Goal: Task Accomplishment & Management: Use online tool/utility

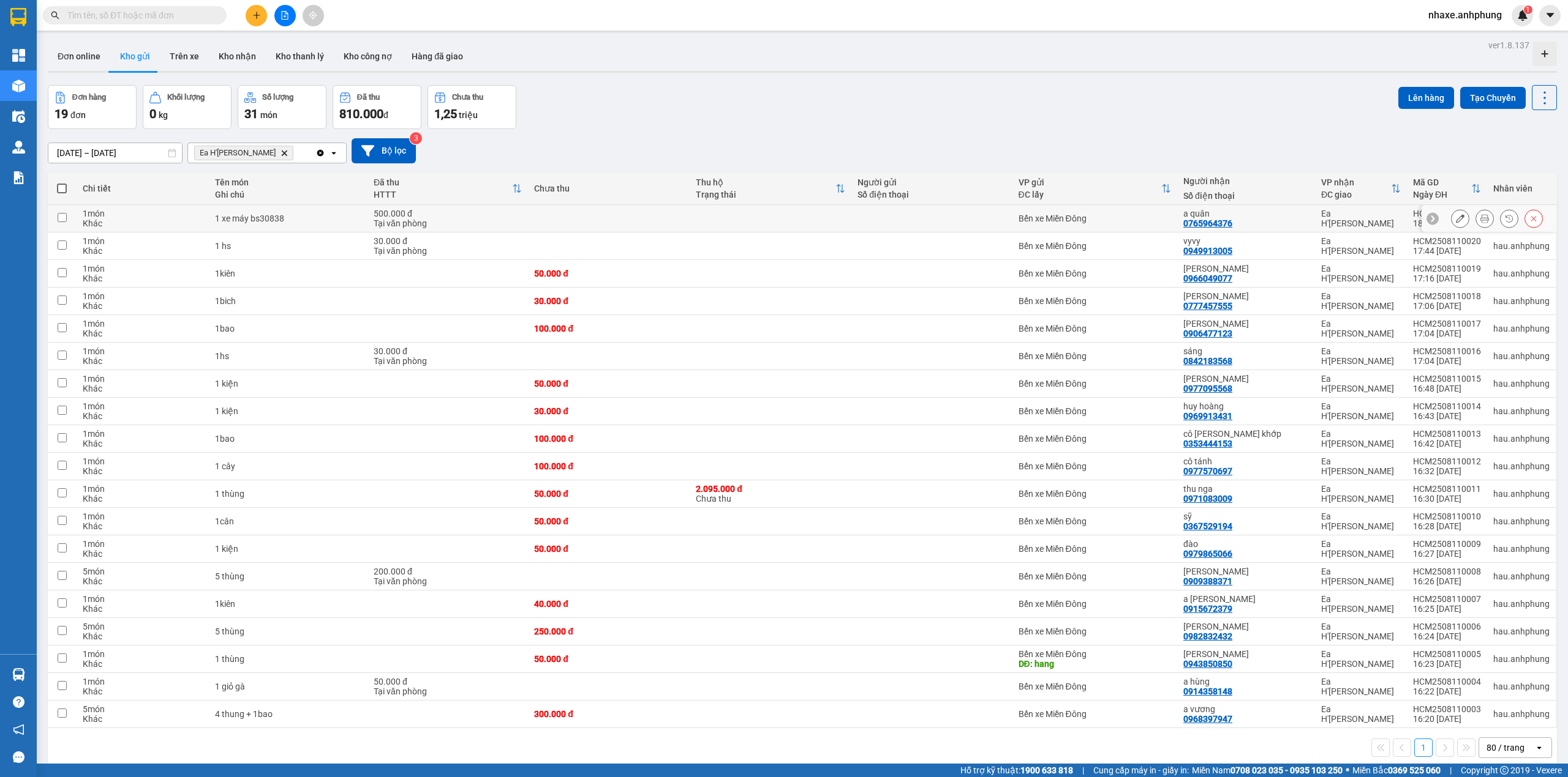
scroll to position [56, 0]
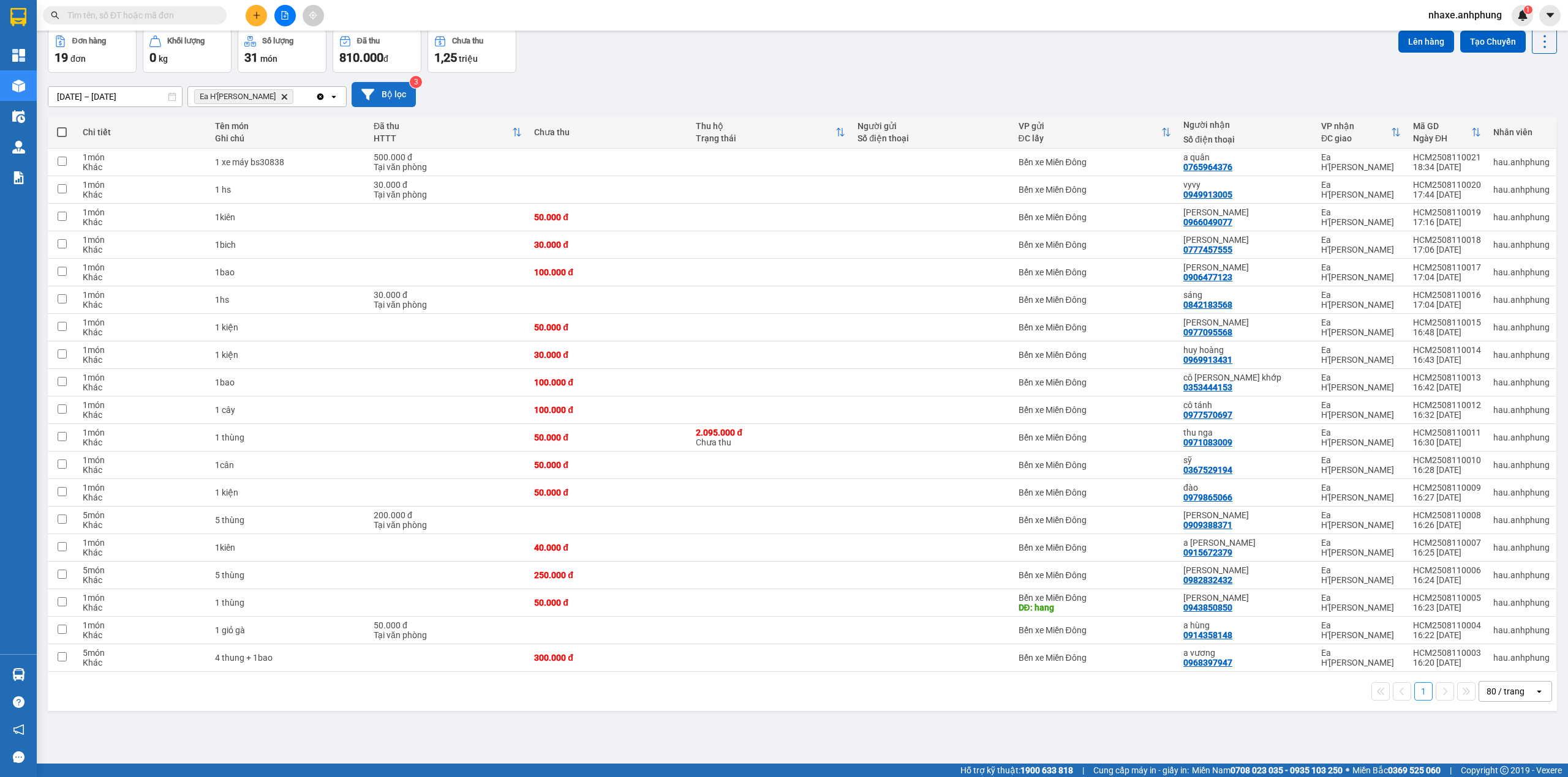
click at [387, 91] on button "Bộ lọc" at bounding box center [383, 94] width 64 height 25
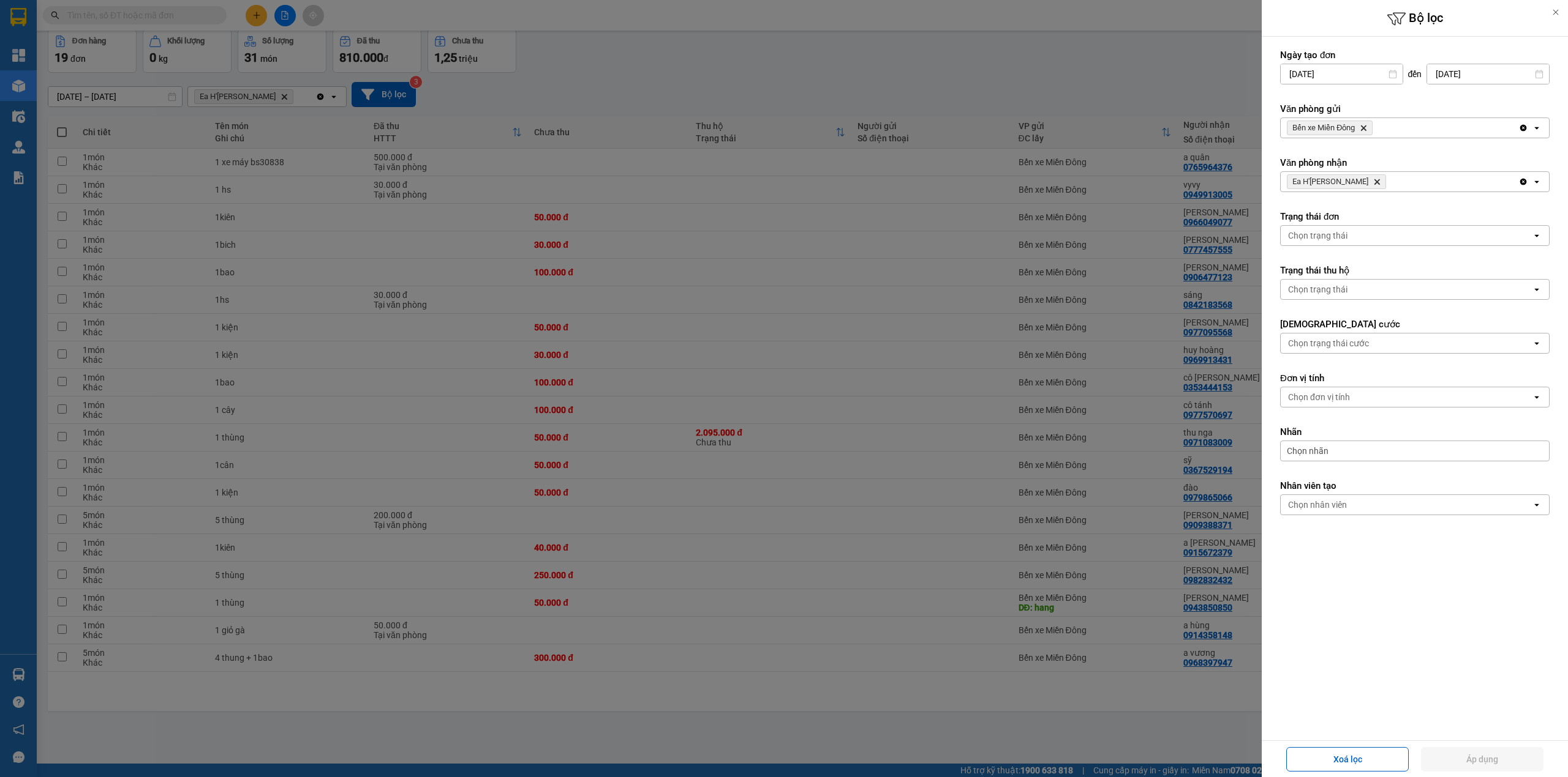
click at [777, 347] on div at bounding box center [784, 388] width 1568 height 777
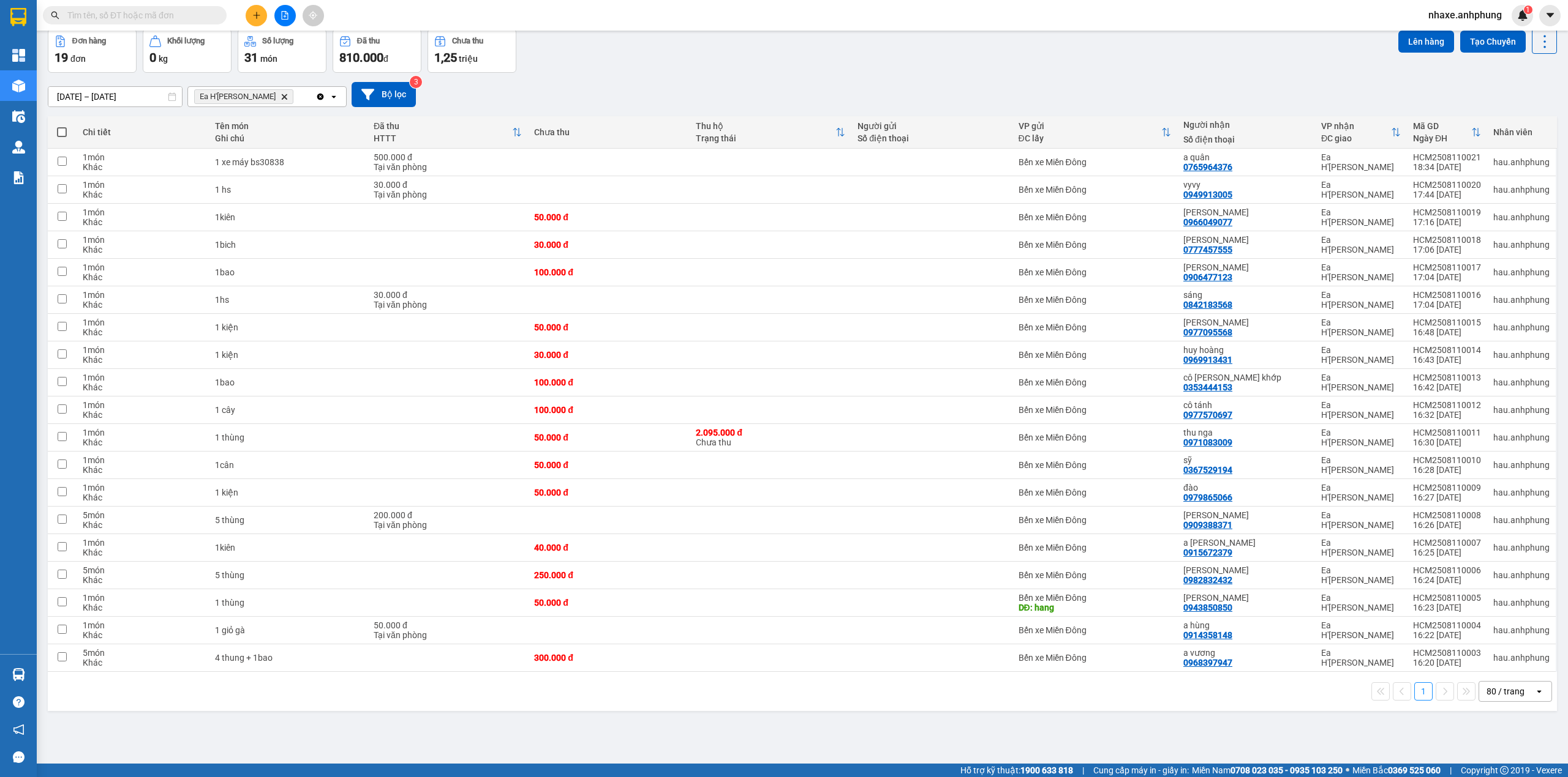
click at [64, 132] on span at bounding box center [62, 132] width 10 height 10
click at [62, 126] on input "checkbox" at bounding box center [62, 126] width 0 height 0
checkbox input "true"
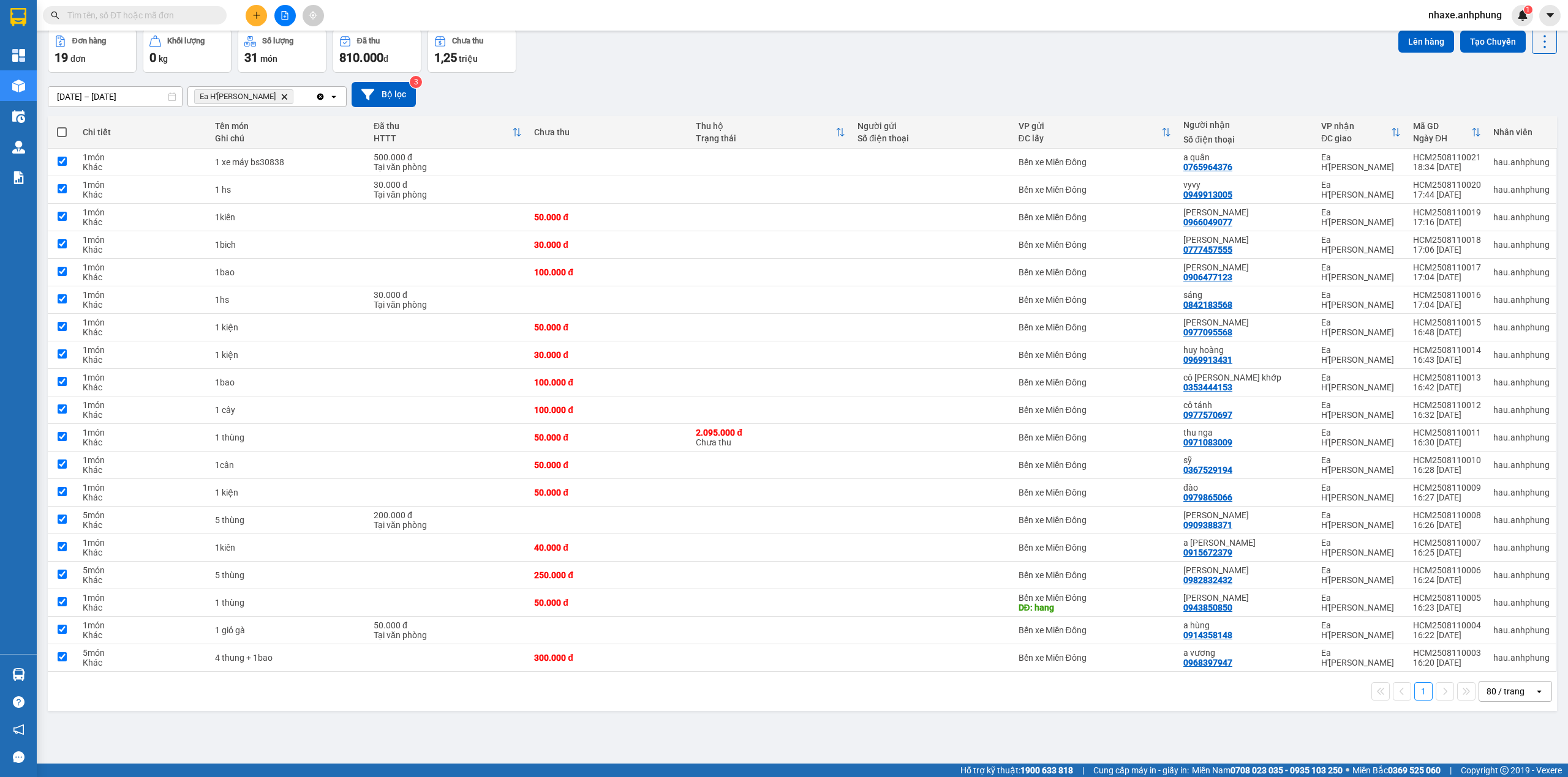
checkbox input "true"
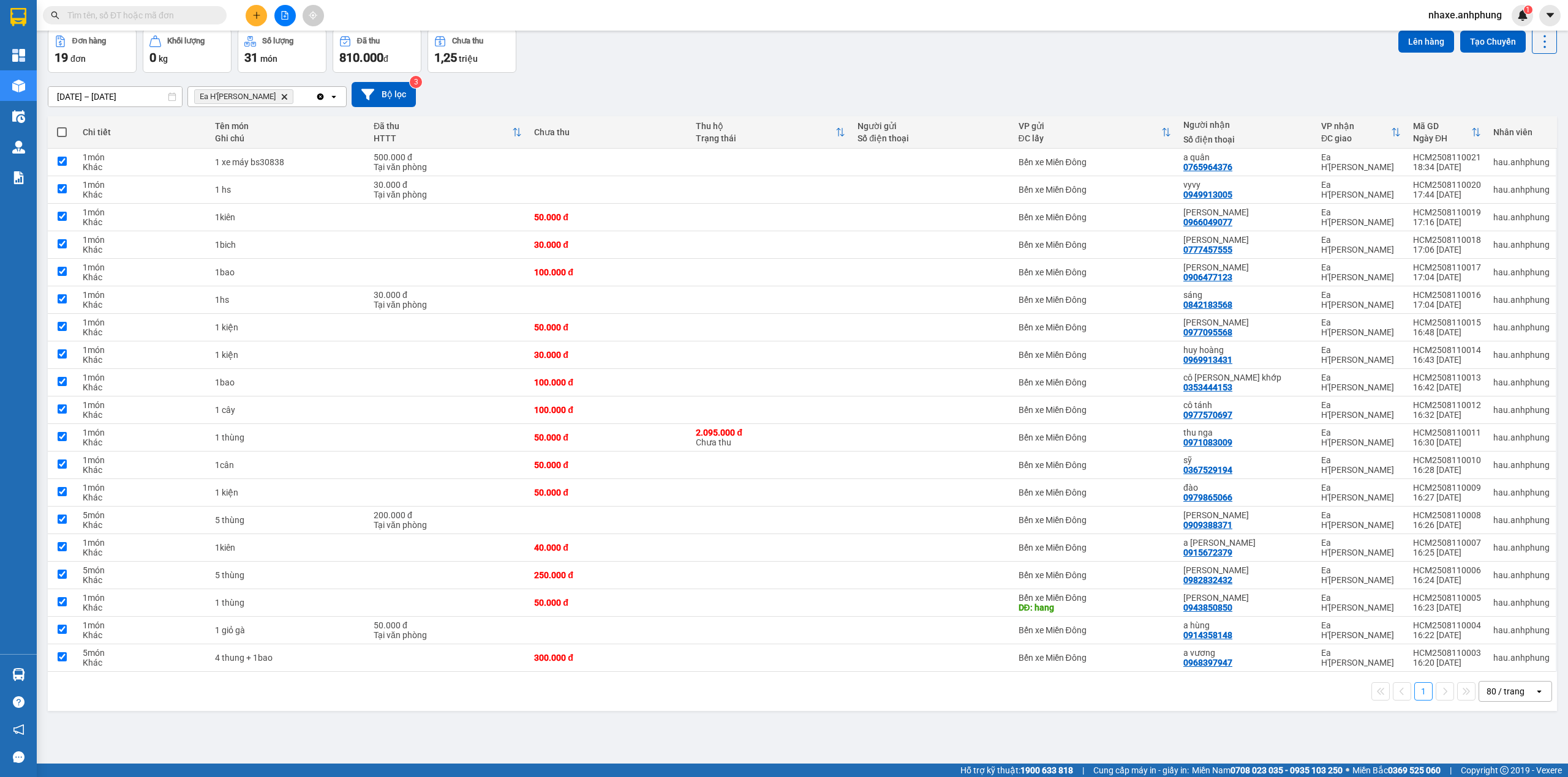
checkbox input "true"
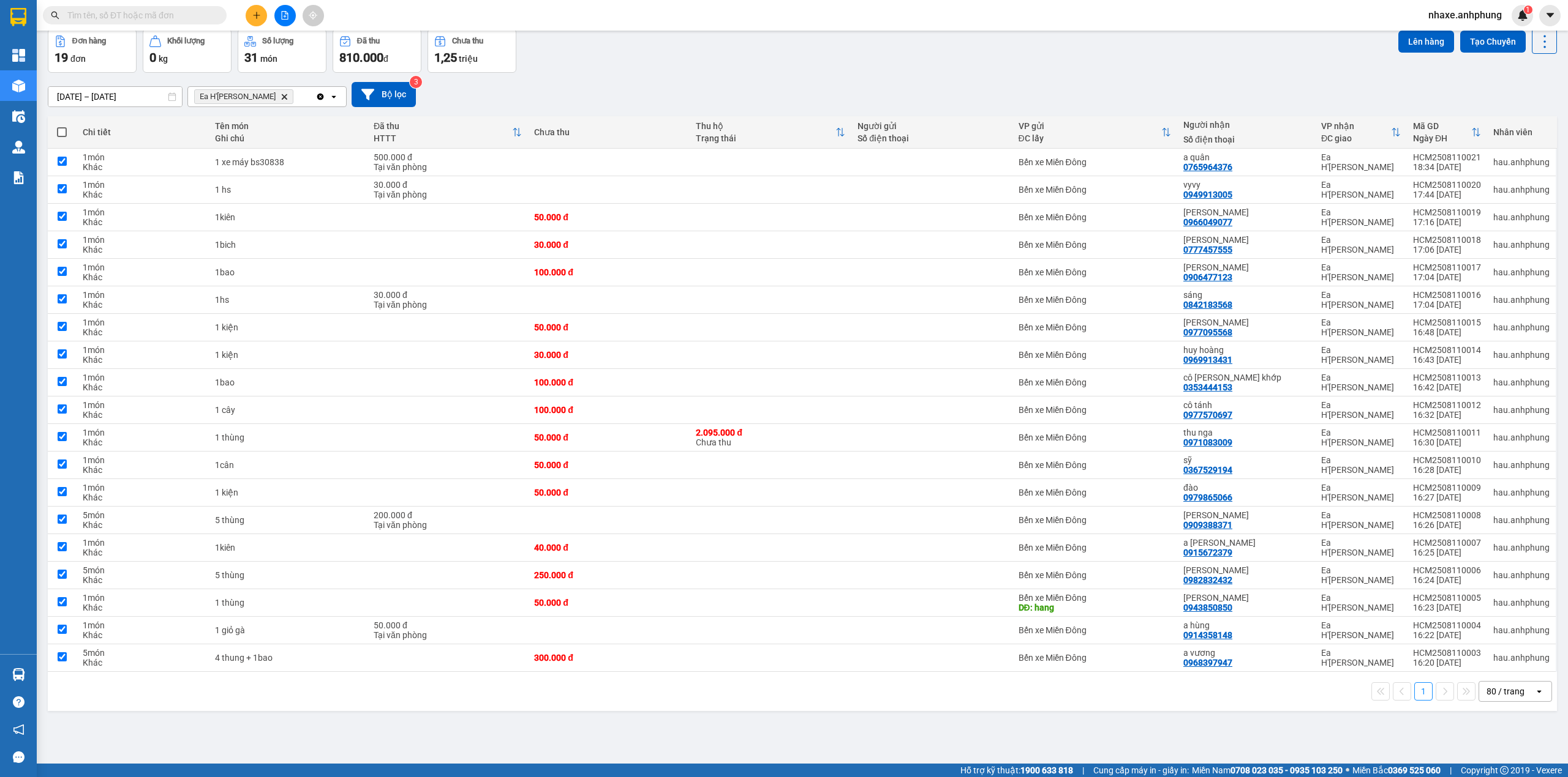
checkbox input "true"
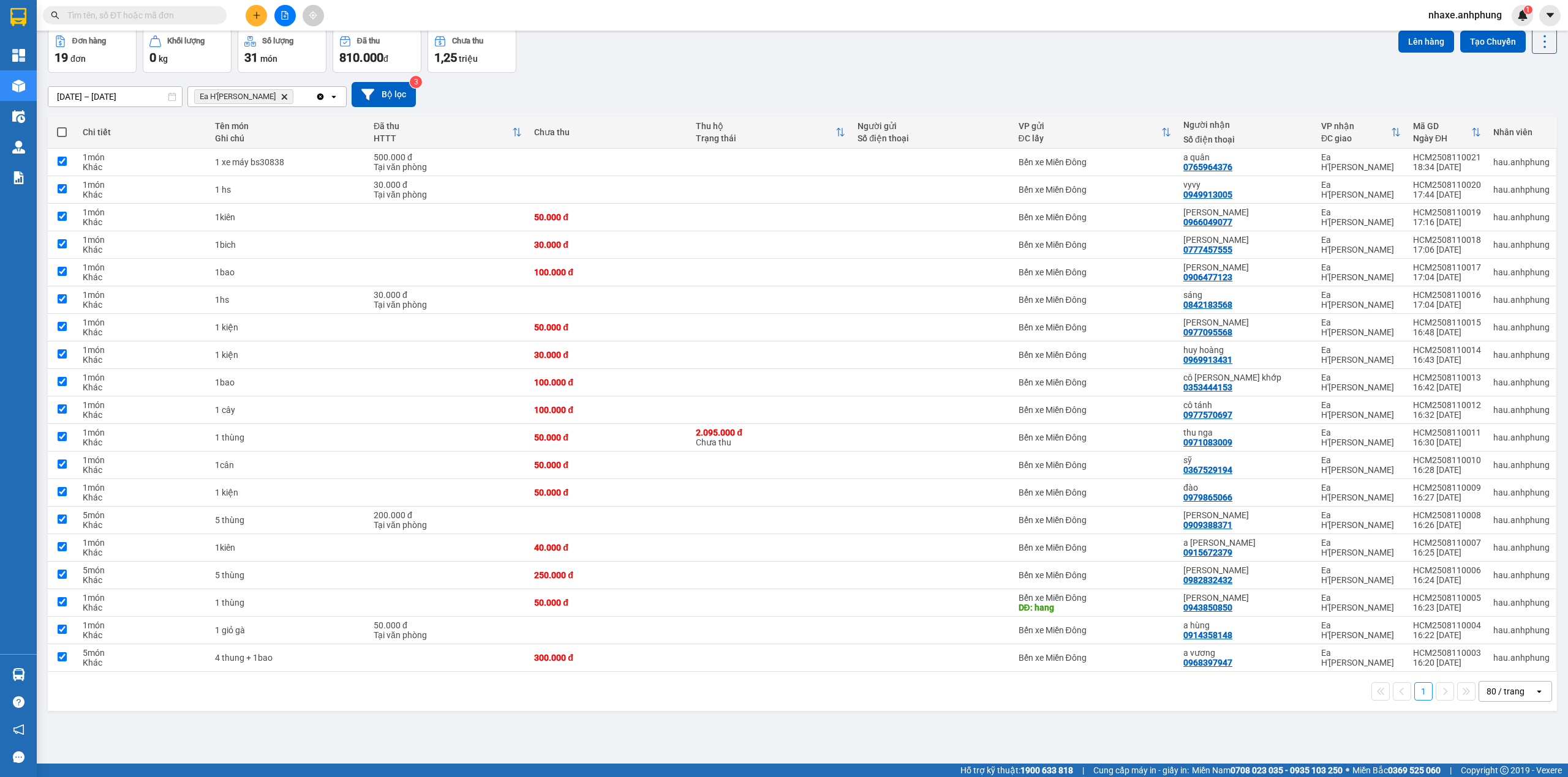
checkbox input "true"
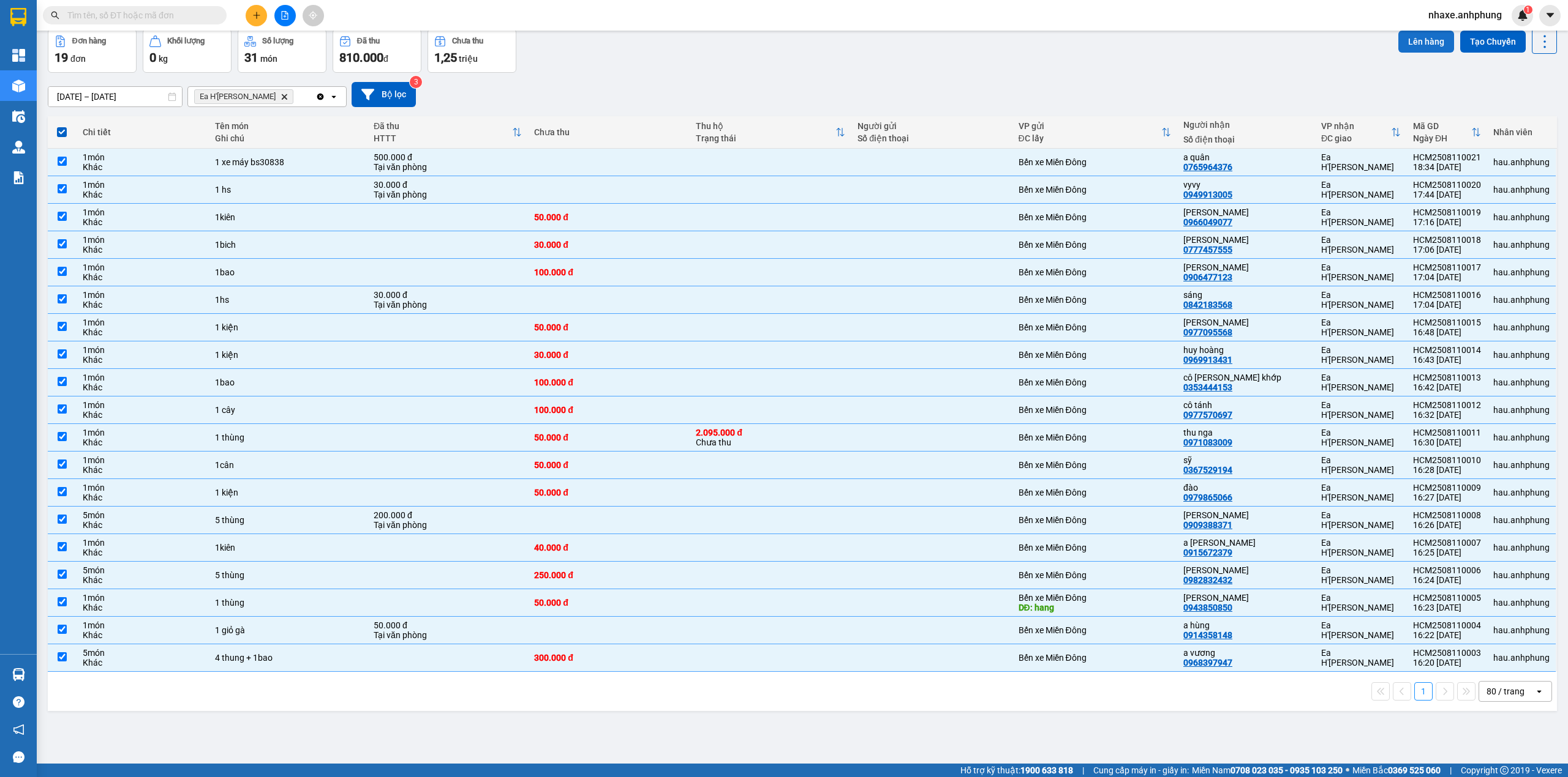
click at [1419, 38] on button "Lên hàng" at bounding box center [1426, 42] width 56 height 22
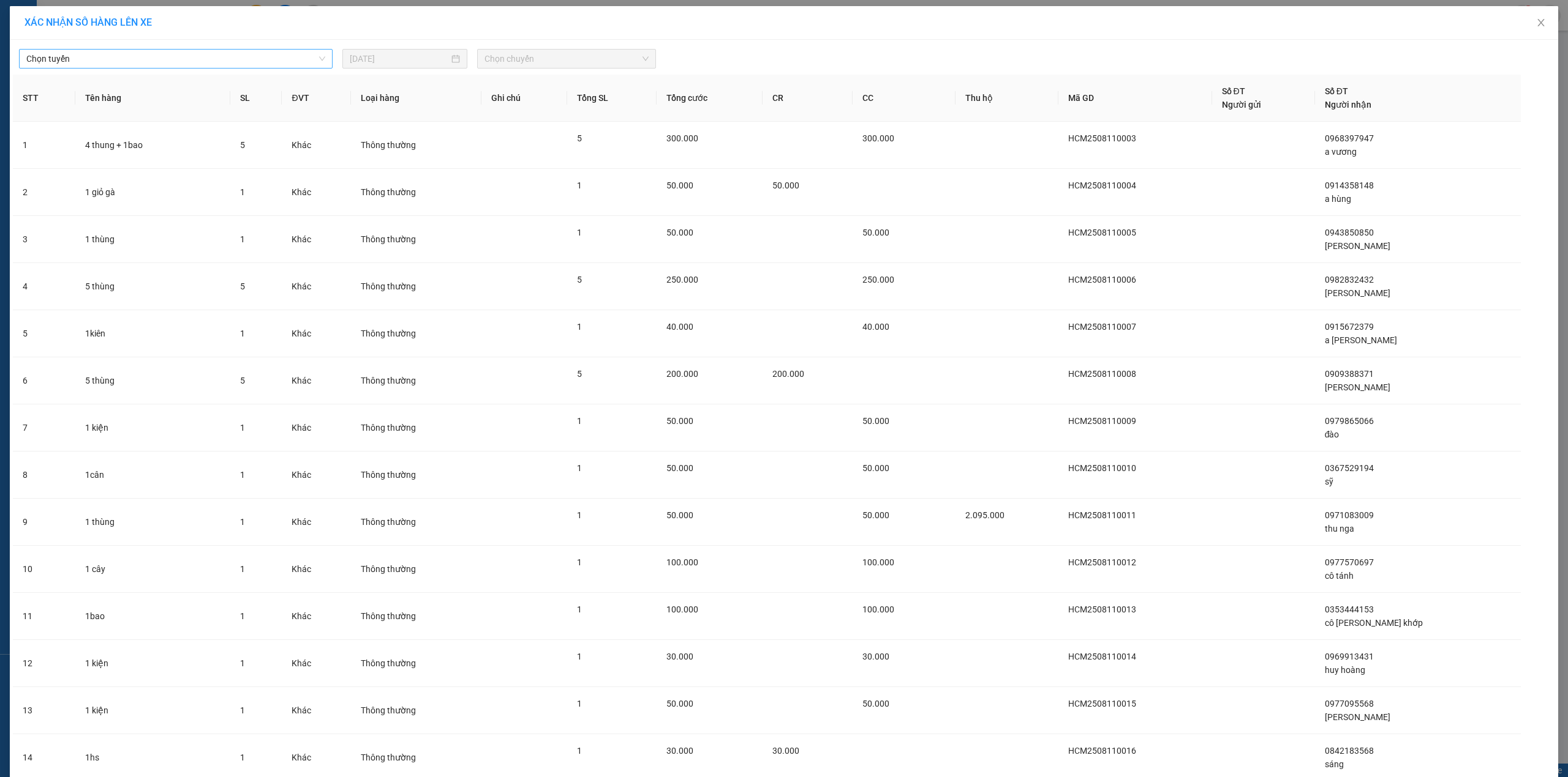
click at [228, 61] on span "Chọn tuyến" at bounding box center [175, 58] width 299 height 19
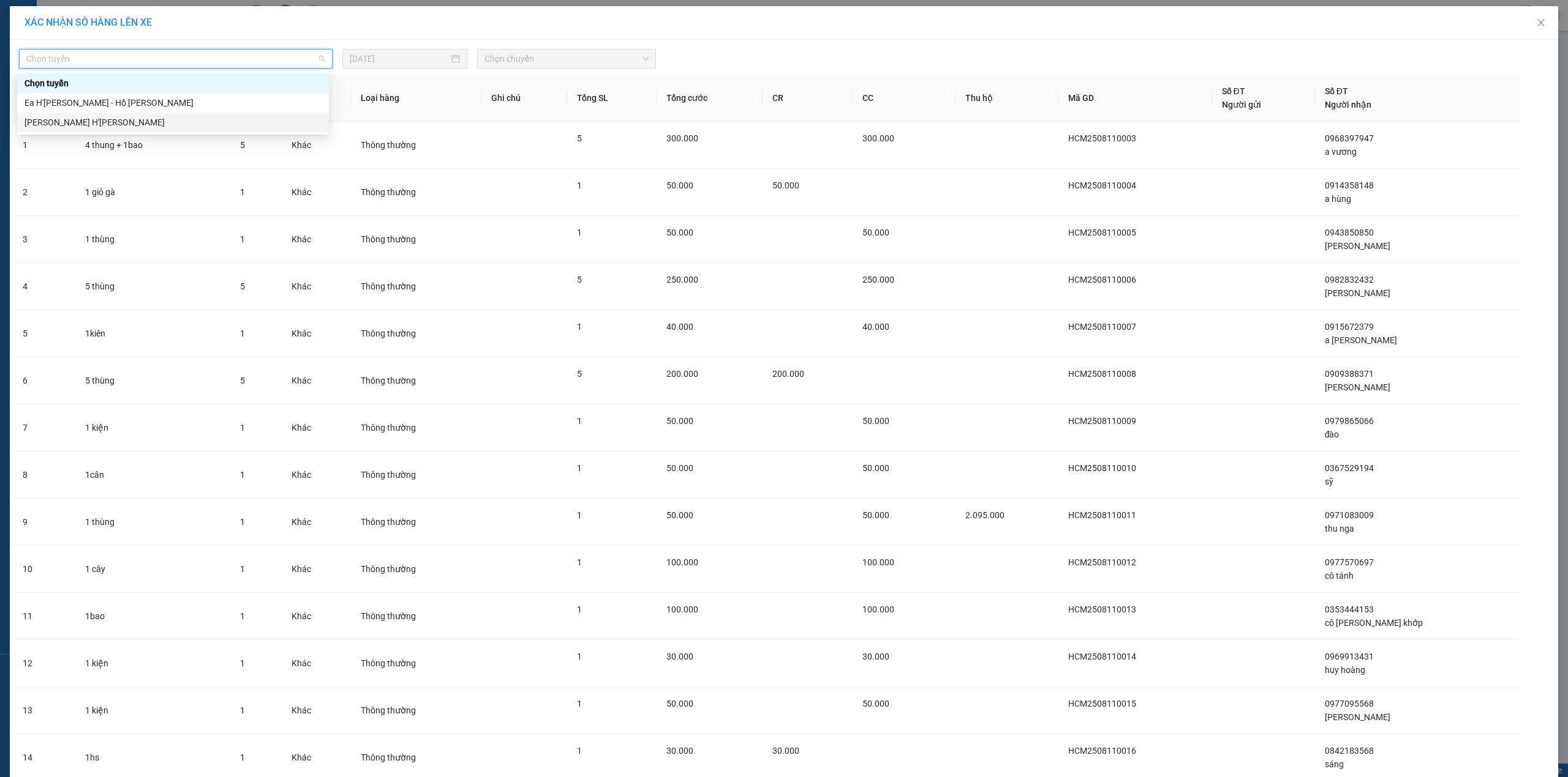
click at [173, 123] on div "[PERSON_NAME] H'[PERSON_NAME]" at bounding box center [173, 122] width 297 height 14
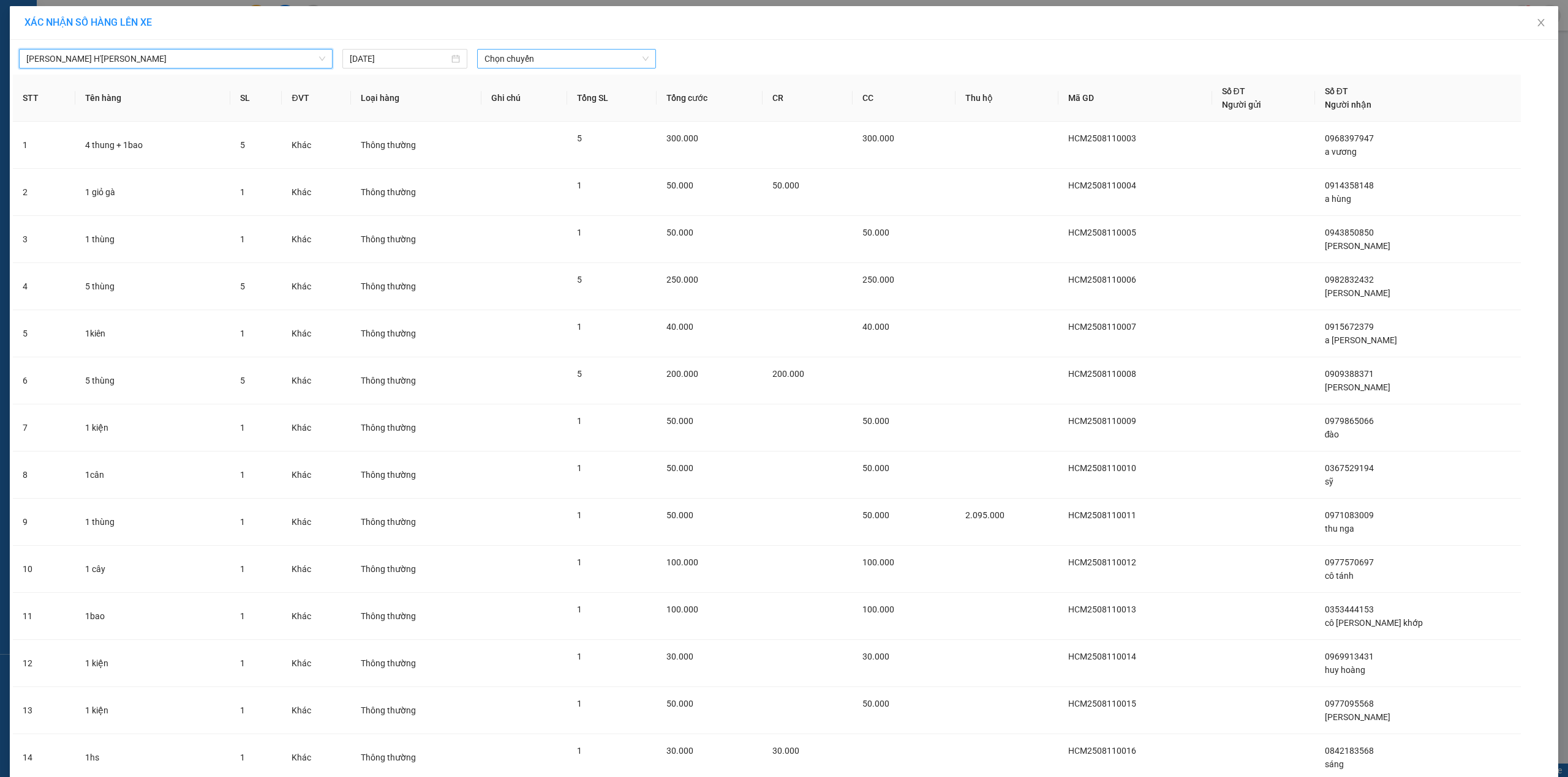
click at [519, 59] on span "Chọn chuyến" at bounding box center [566, 58] width 164 height 19
click at [547, 121] on div "20:00 (TC) - 47B-029.89" at bounding box center [528, 122] width 96 height 14
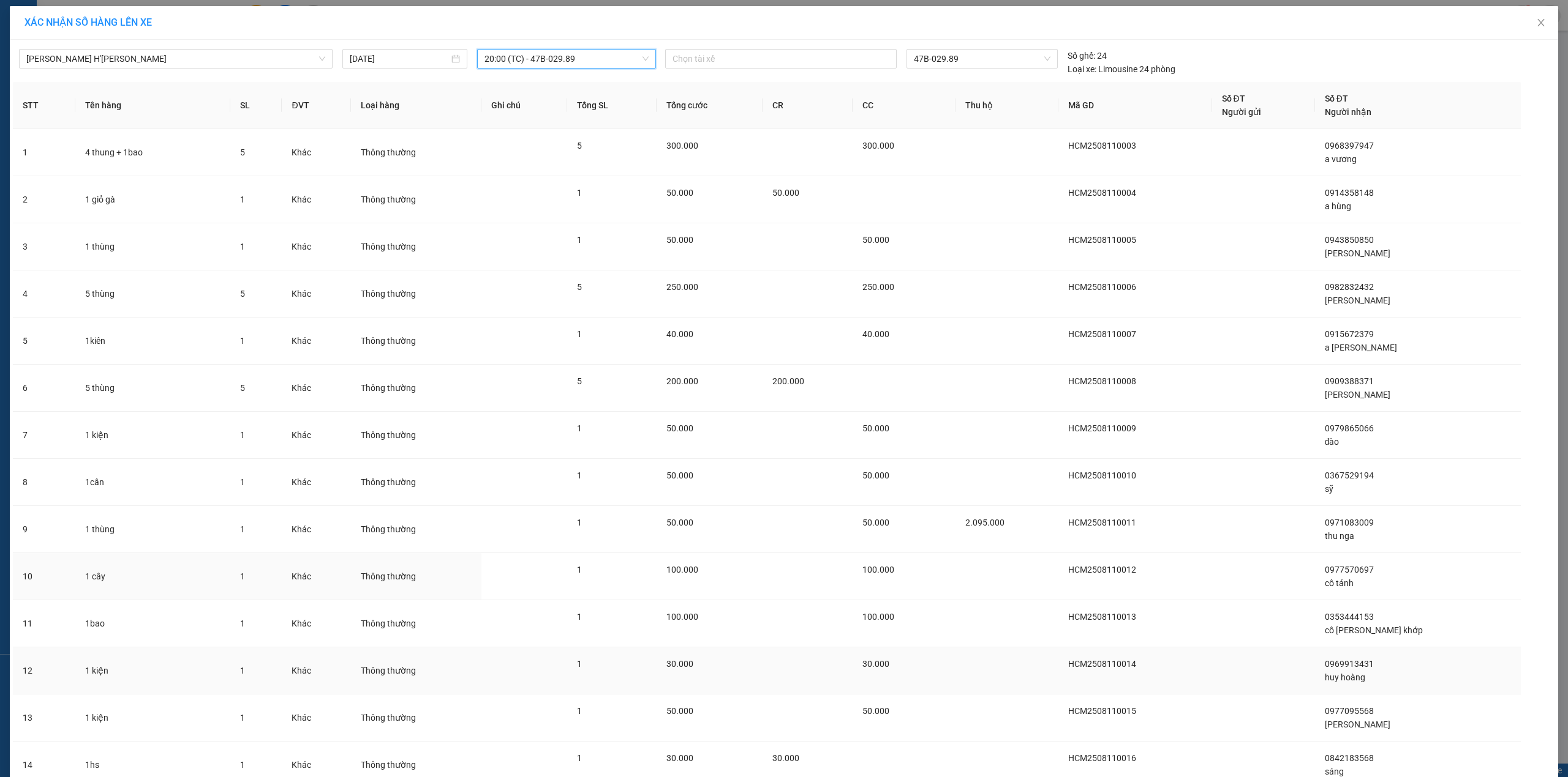
scroll to position [341, 0]
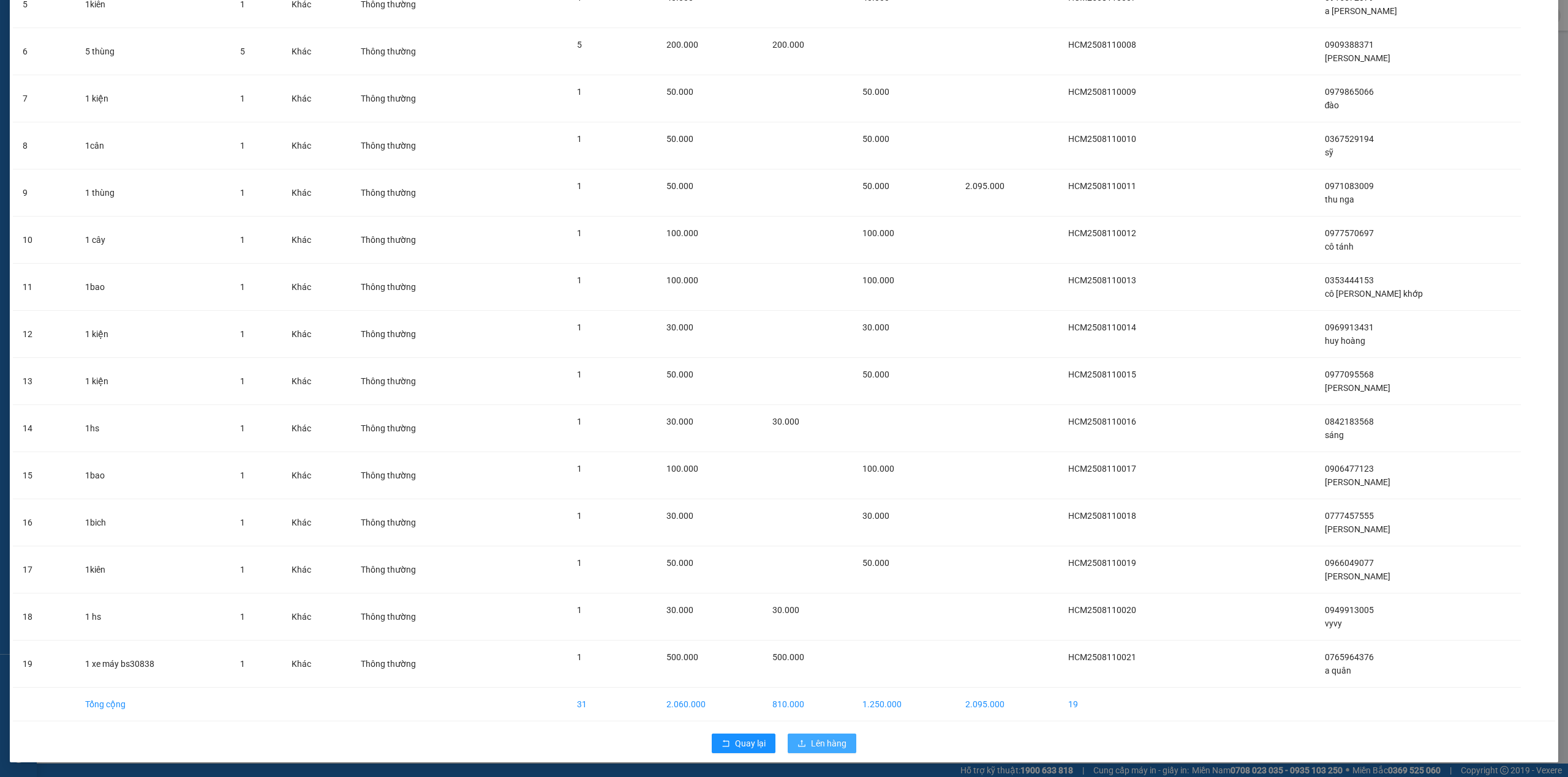
click at [821, 740] on span "Lên hàng" at bounding box center [829, 744] width 36 height 14
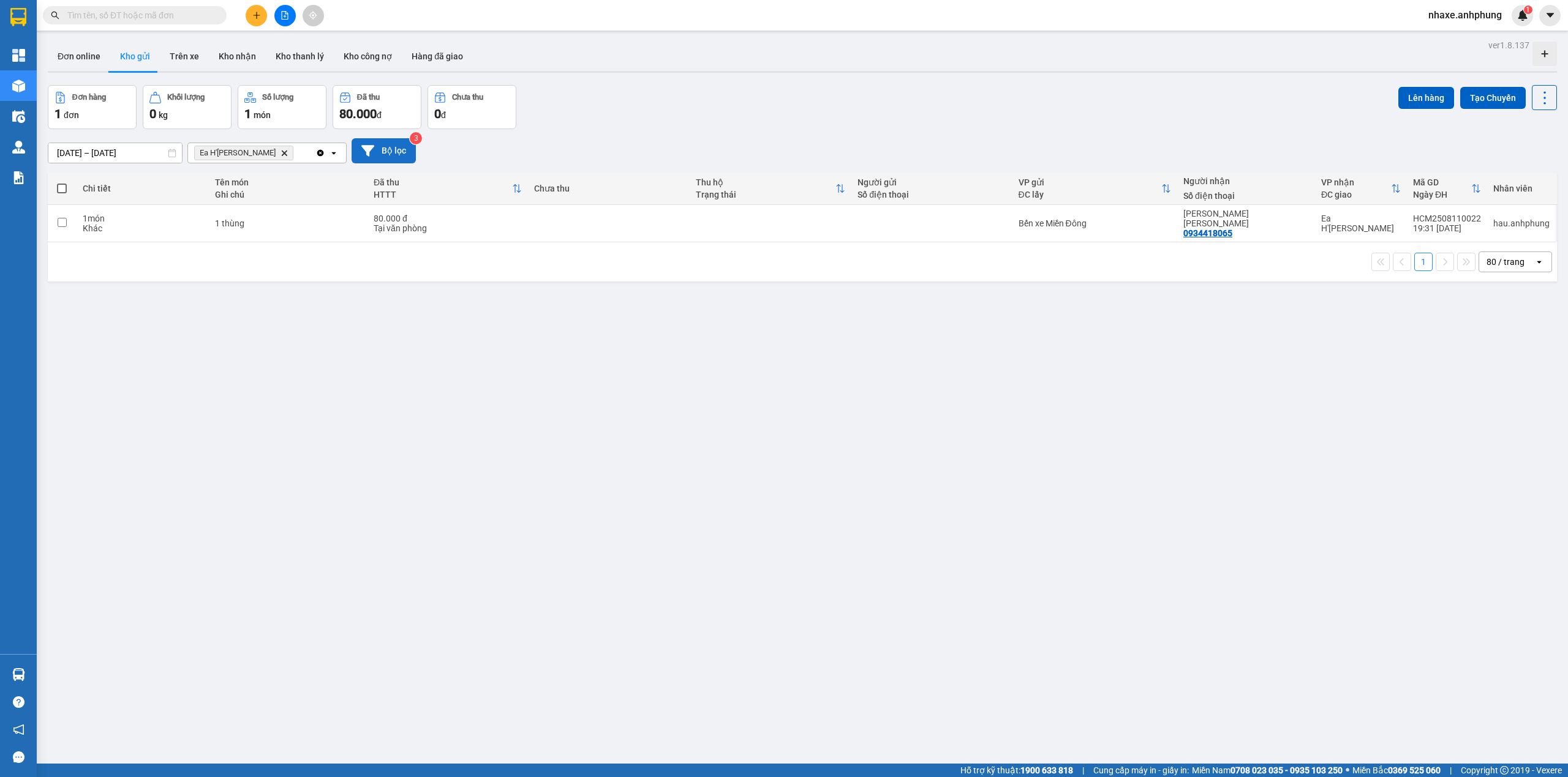
click at [380, 152] on button "Bộ lọc" at bounding box center [383, 151] width 64 height 25
click at [60, 186] on span at bounding box center [62, 188] width 10 height 10
click at [62, 182] on input "checkbox" at bounding box center [62, 182] width 0 height 0
checkbox input "true"
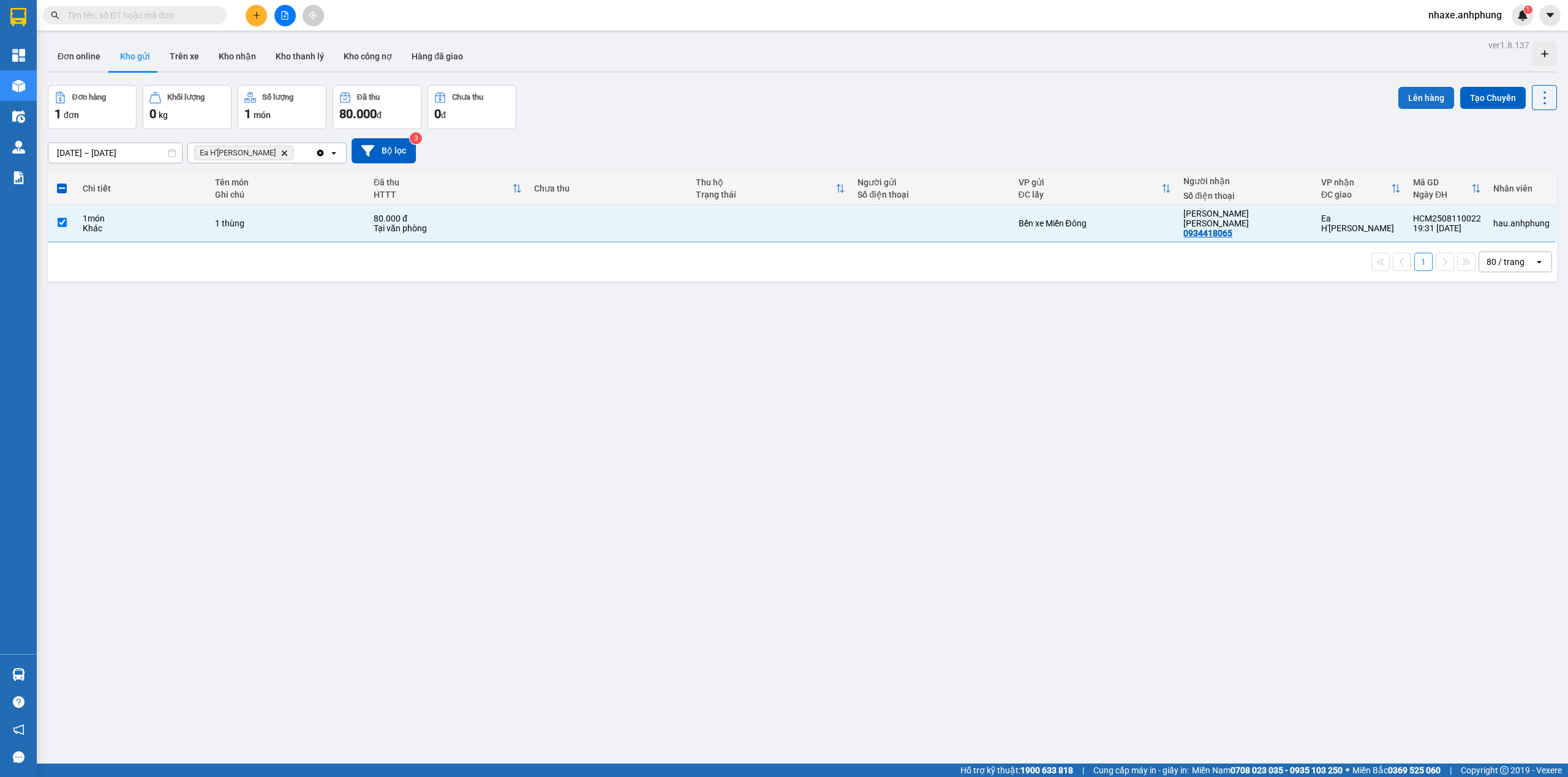
click at [1424, 94] on button "Lên hàng" at bounding box center [1426, 98] width 56 height 22
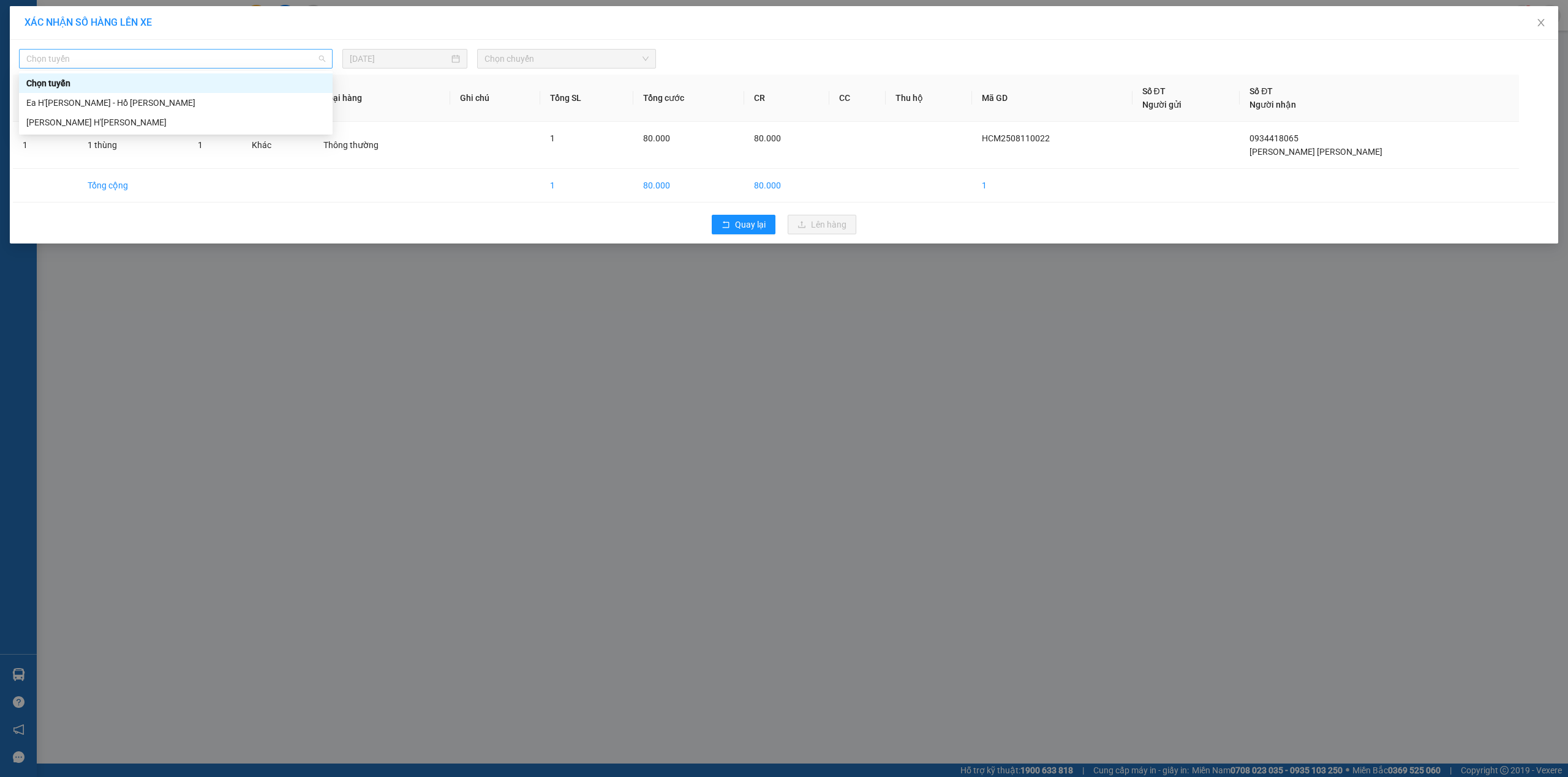
click at [128, 53] on span "Chọn tuyến" at bounding box center [175, 58] width 299 height 19
click at [118, 119] on div "[PERSON_NAME] H'[PERSON_NAME]" at bounding box center [175, 122] width 299 height 14
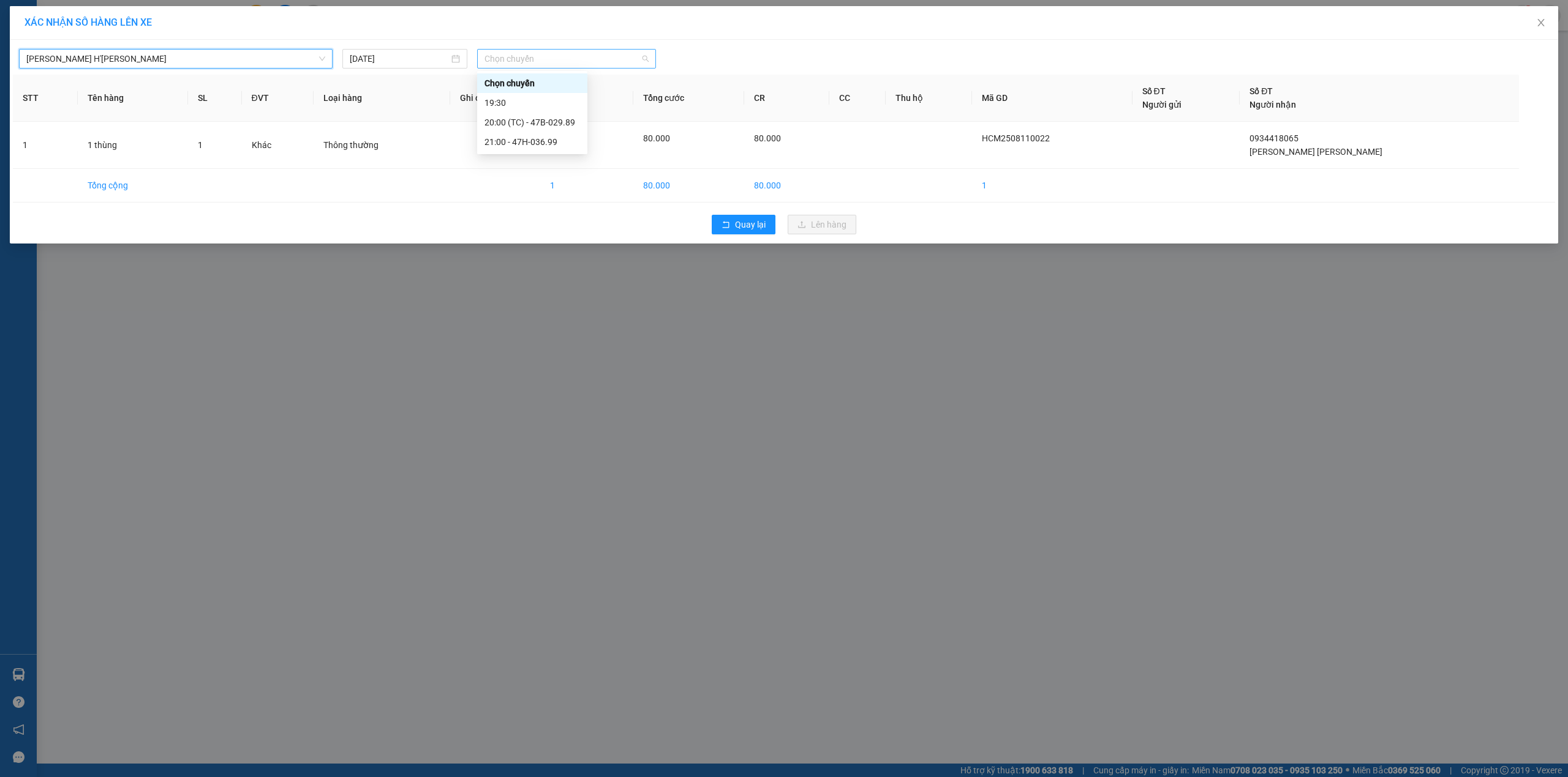
click at [541, 56] on span "Chọn chuyến" at bounding box center [566, 58] width 164 height 19
click at [539, 118] on div "20:00 (TC) - 47B-029.89" at bounding box center [532, 122] width 96 height 14
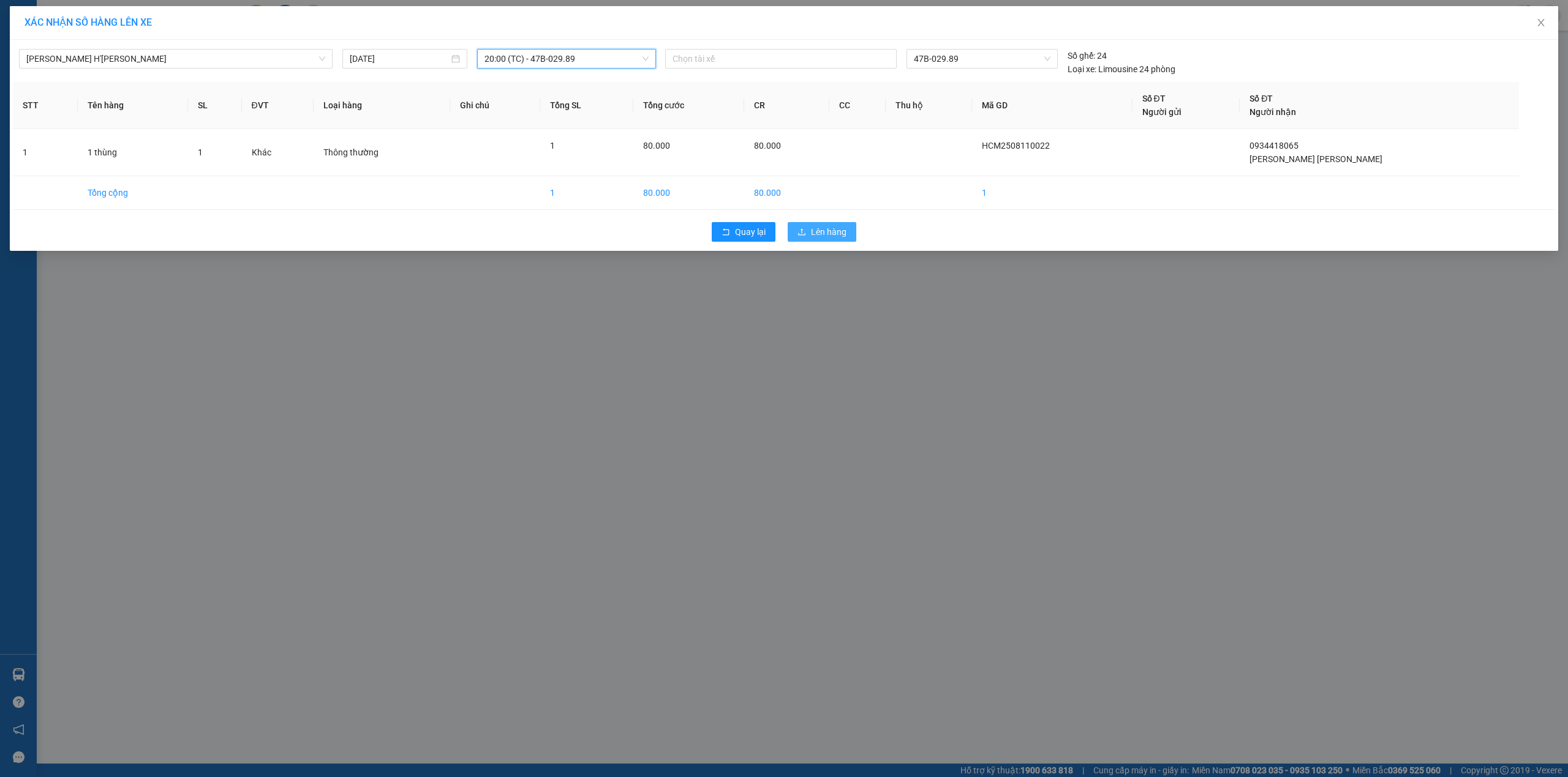
click at [823, 230] on span "Lên hàng" at bounding box center [829, 232] width 36 height 14
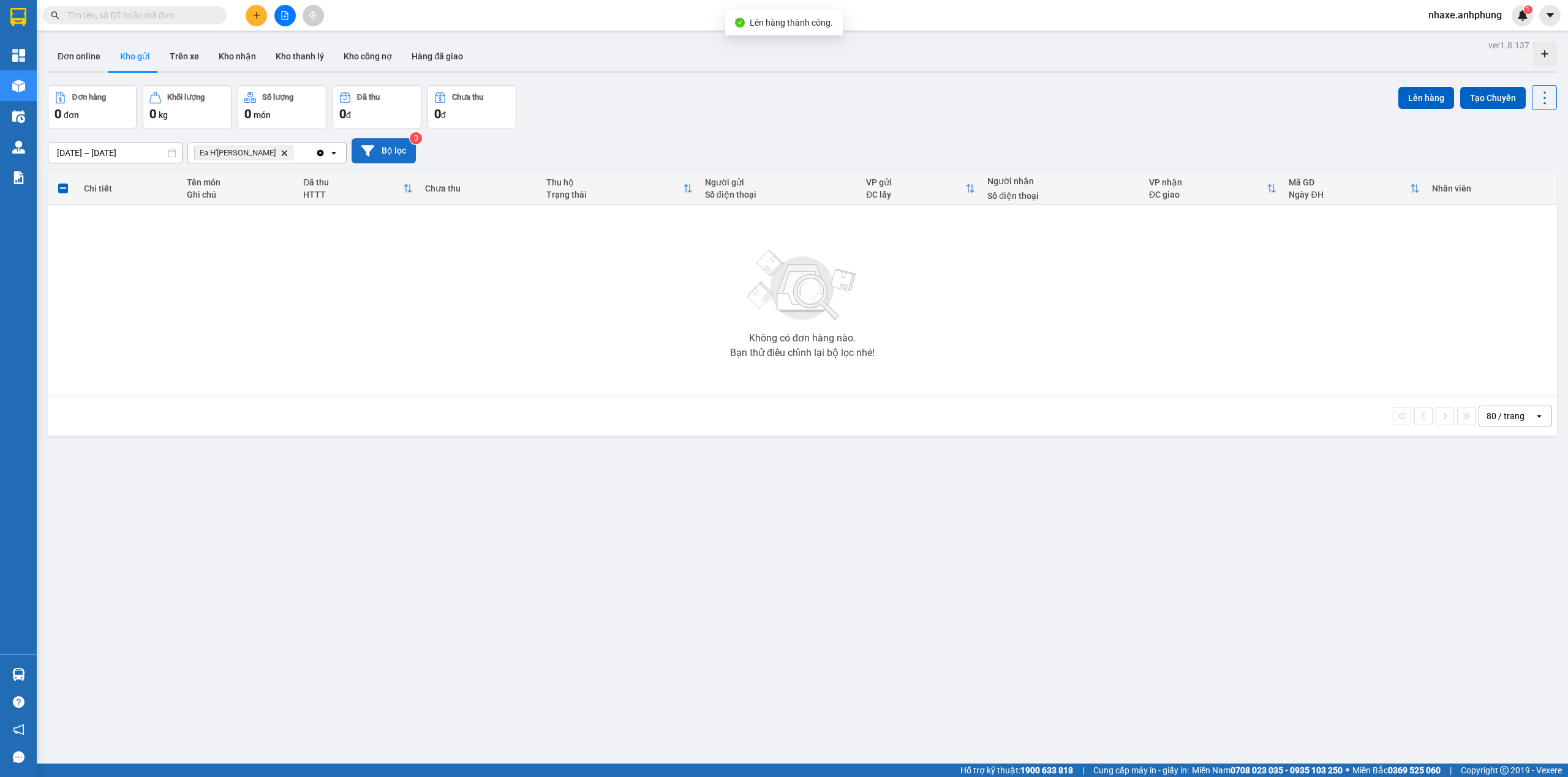
click at [394, 149] on button "Bộ lọc" at bounding box center [383, 151] width 64 height 25
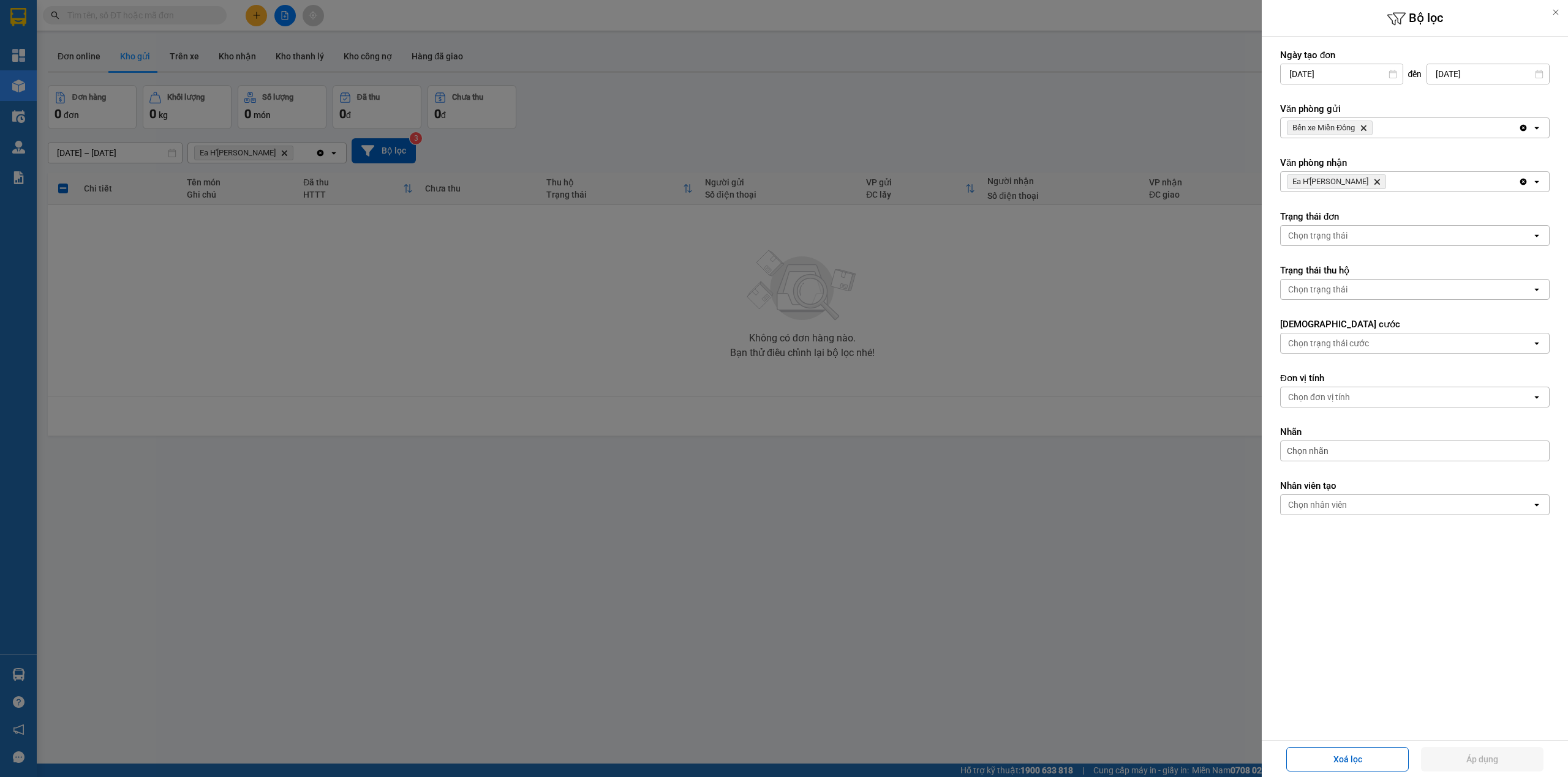
click at [1365, 125] on icon "Delete" at bounding box center [1363, 128] width 8 height 8
click at [1365, 125] on div "Chọn văn phòng" at bounding box center [1406, 128] width 251 height 19
drag, startPoint x: 1335, startPoint y: 171, endPoint x: 1353, endPoint y: 118, distance: 56.0
click at [1335, 171] on div "Ea H'[PERSON_NAME]" at bounding box center [1415, 177] width 270 height 22
click at [1373, 184] on icon "Delete" at bounding box center [1377, 182] width 8 height 8
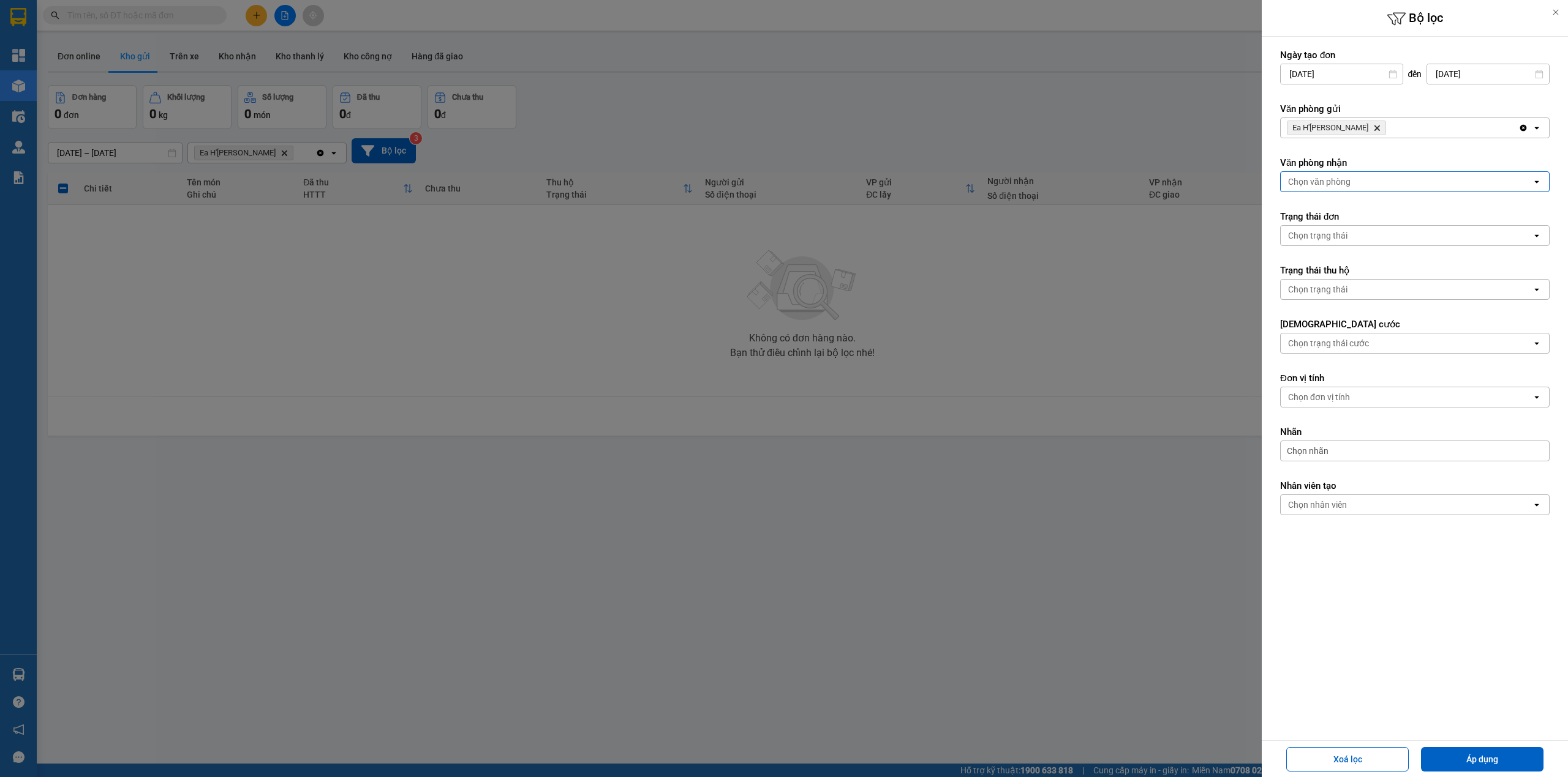
click at [1334, 189] on div "Chọn văn phòng" at bounding box center [1406, 182] width 251 height 19
click at [1338, 204] on span "Bến xe Miền Đông" at bounding box center [1327, 210] width 74 height 12
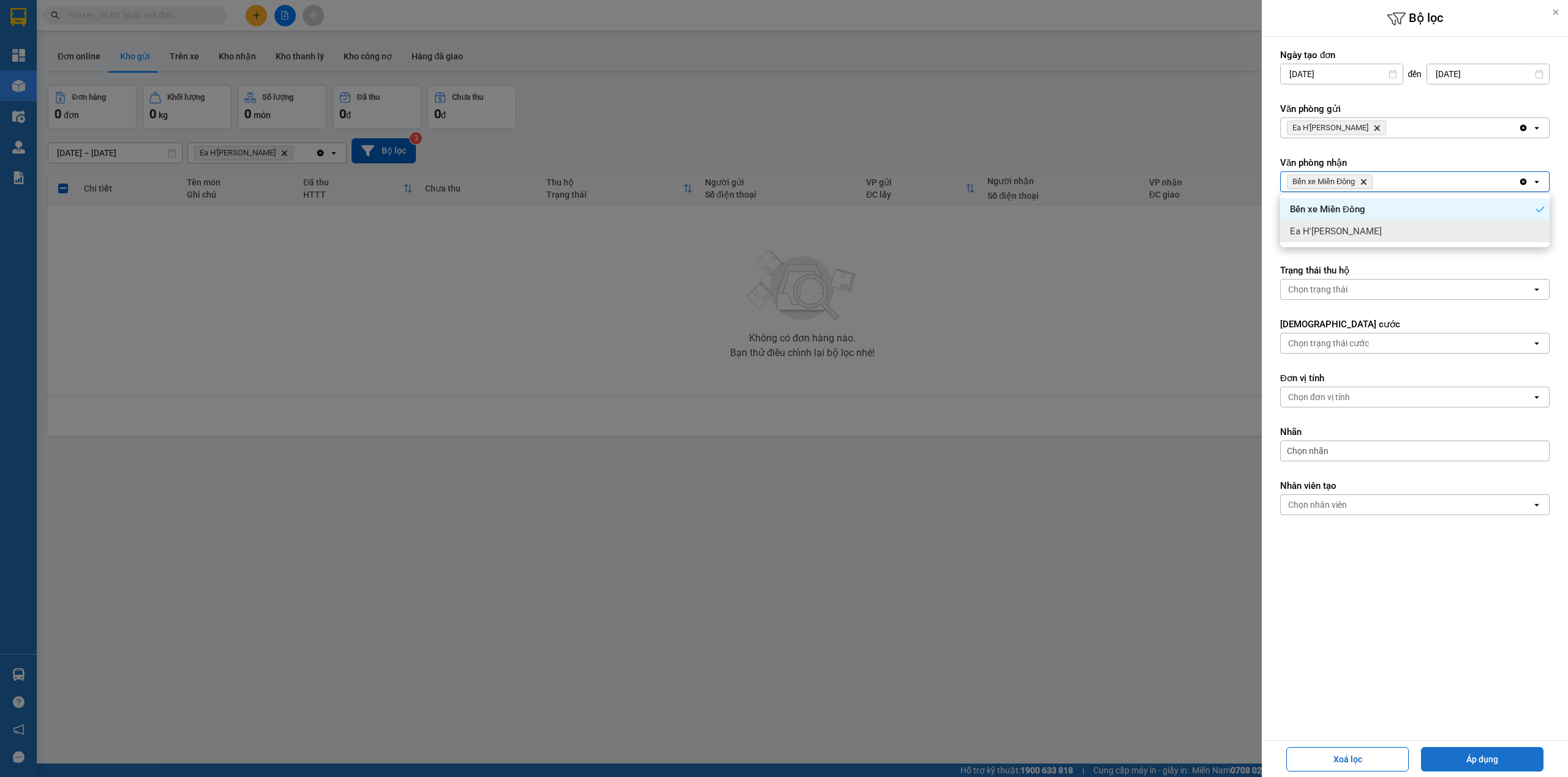
click at [1471, 759] on button "Áp dụng" at bounding box center [1482, 760] width 122 height 25
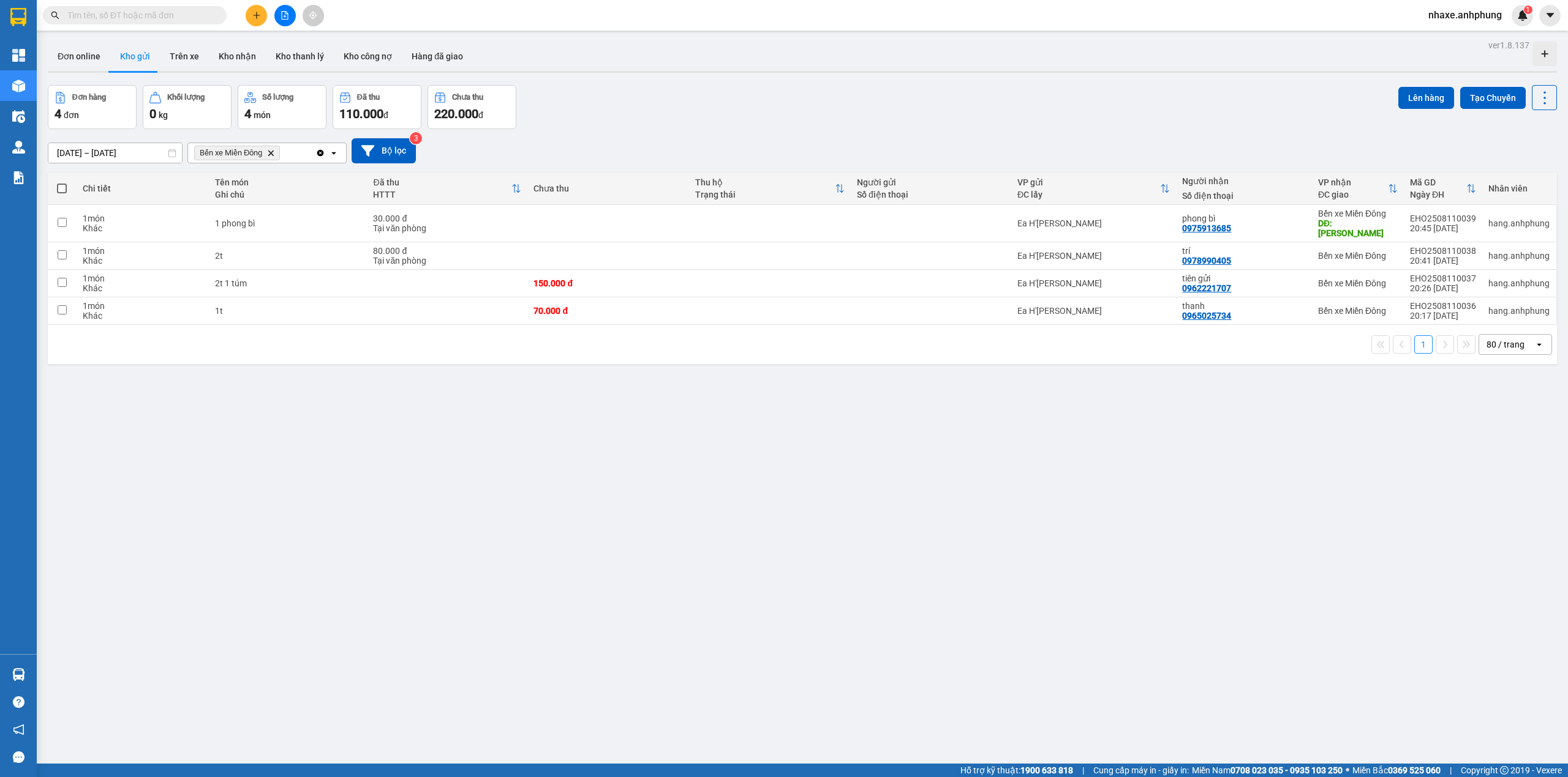
click at [60, 188] on span at bounding box center [62, 188] width 10 height 10
click at [62, 182] on input "checkbox" at bounding box center [62, 182] width 0 height 0
checkbox input "true"
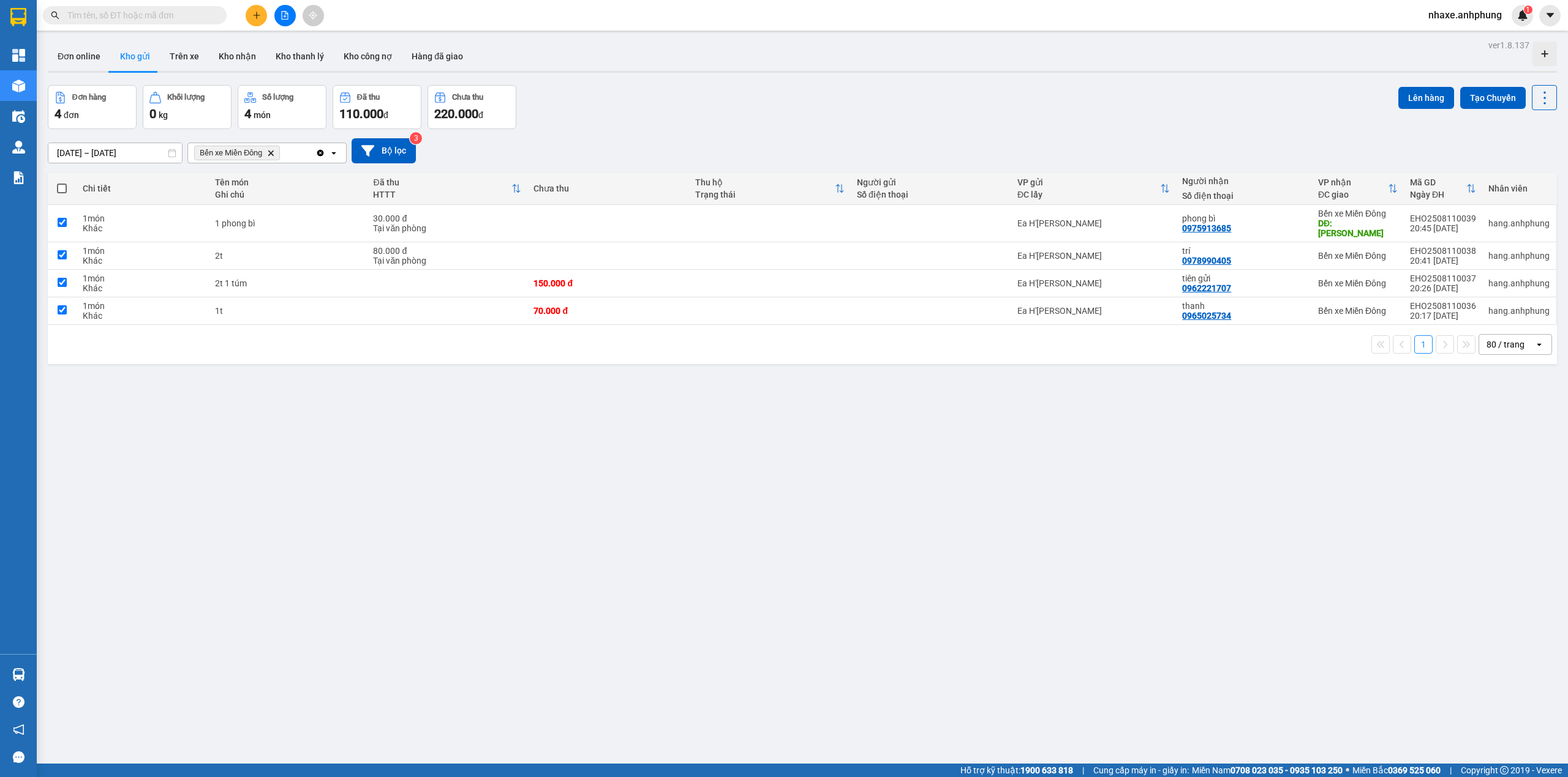
checkbox input "true"
click at [60, 188] on span at bounding box center [62, 188] width 10 height 10
click at [62, 182] on input "checkbox" at bounding box center [62, 182] width 0 height 0
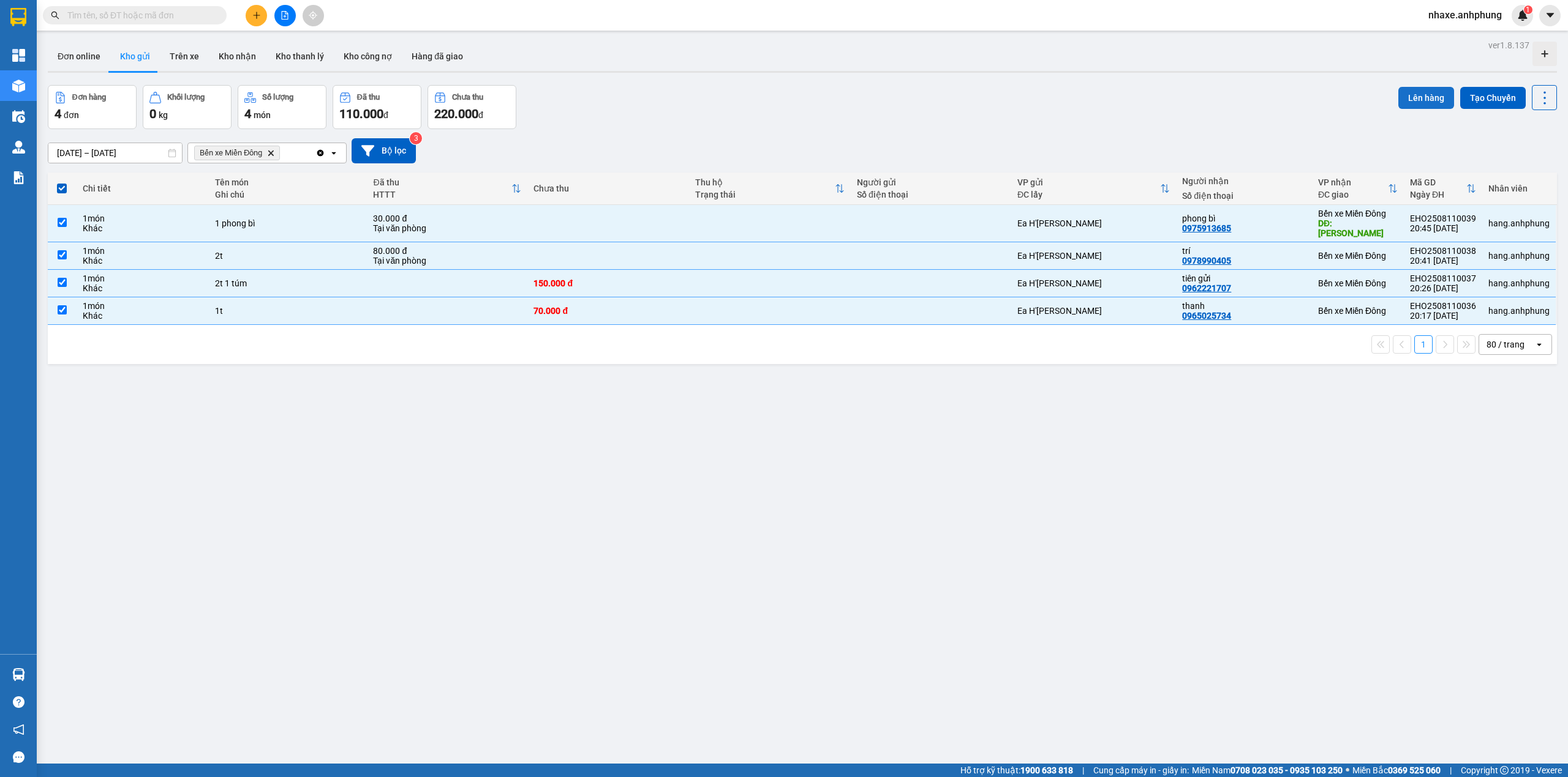
click at [1426, 96] on button "Lên hàng" at bounding box center [1426, 98] width 56 height 22
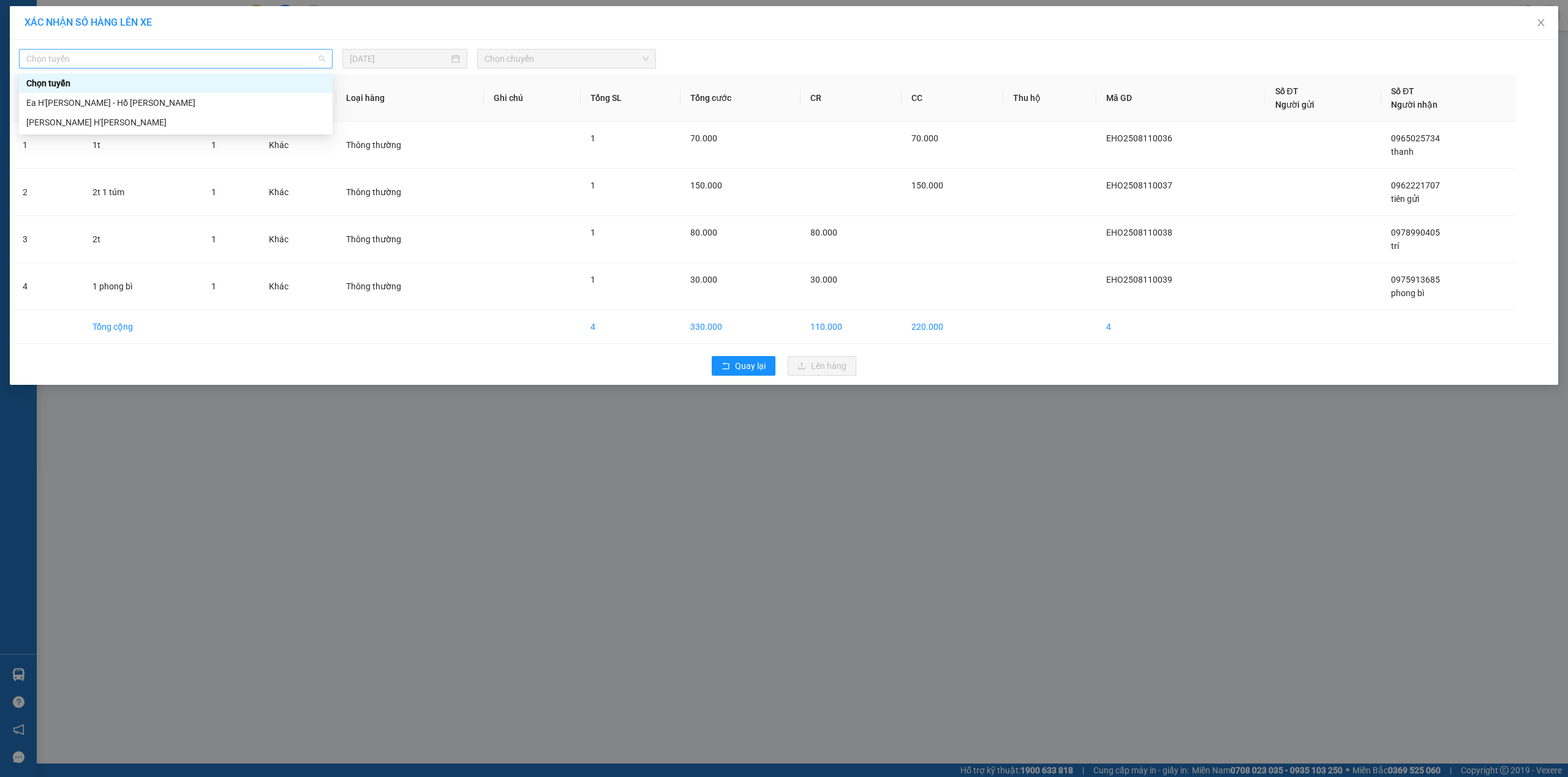
click at [215, 60] on span "Chọn tuyến" at bounding box center [175, 58] width 299 height 19
click at [167, 103] on div "Ea H'[PERSON_NAME] - Hồ [PERSON_NAME]" at bounding box center [175, 103] width 299 height 14
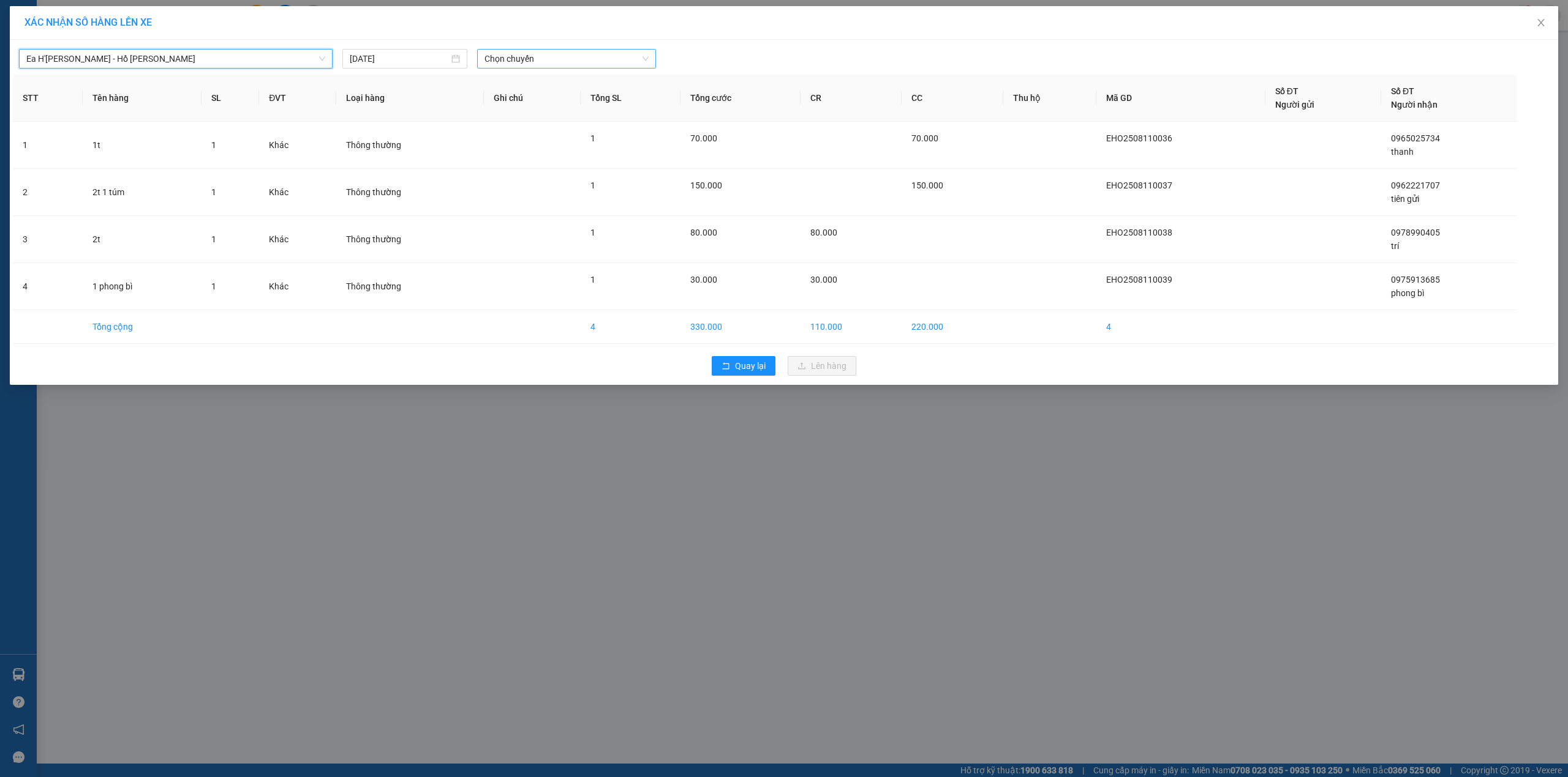
click at [561, 57] on span "Chọn chuyến" at bounding box center [566, 58] width 164 height 19
drag, startPoint x: 552, startPoint y: 111, endPoint x: 563, endPoint y: 133, distance: 24.6
click at [552, 113] on div "[PERSON_NAME] 19:00 21:00 - 47H-036.79" at bounding box center [532, 102] width 110 height 58
drag, startPoint x: 547, startPoint y: 118, endPoint x: 550, endPoint y: 124, distance: 6.7
click at [547, 118] on div "21:00 - 47H-036.79" at bounding box center [532, 122] width 96 height 14
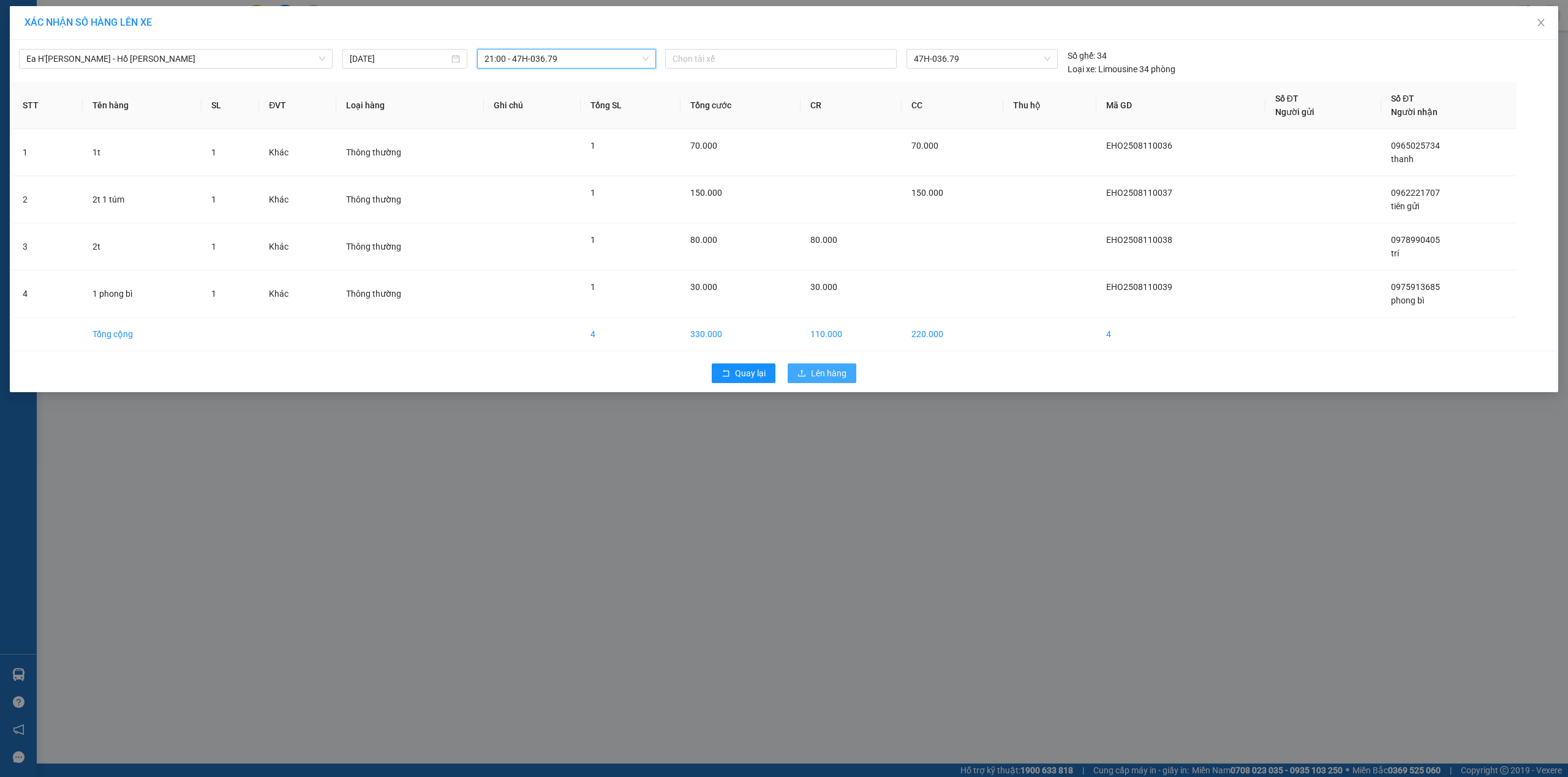
click at [819, 373] on span "Lên hàng" at bounding box center [829, 373] width 36 height 14
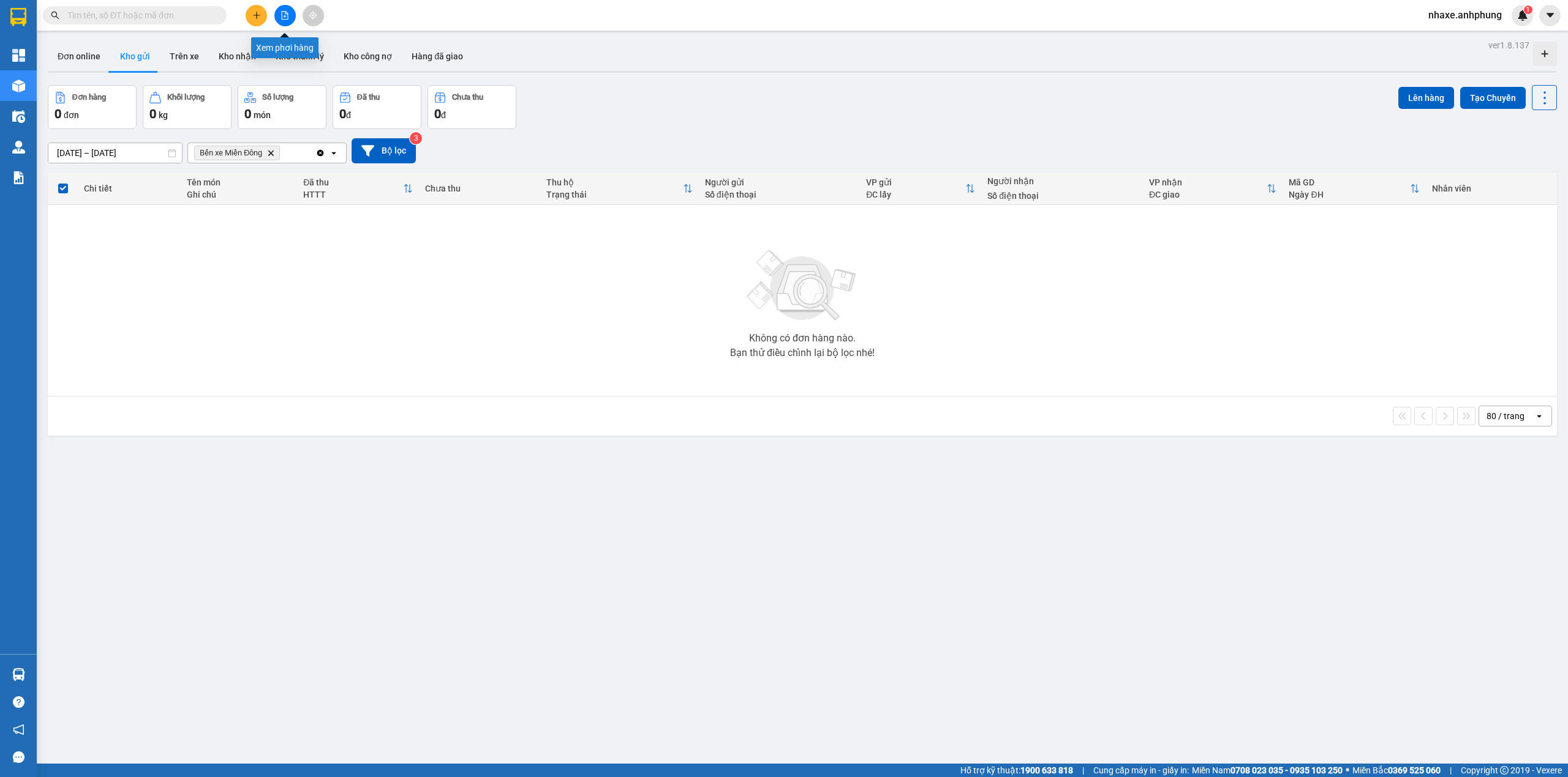
click at [287, 19] on icon "file-add" at bounding box center [285, 15] width 8 height 8
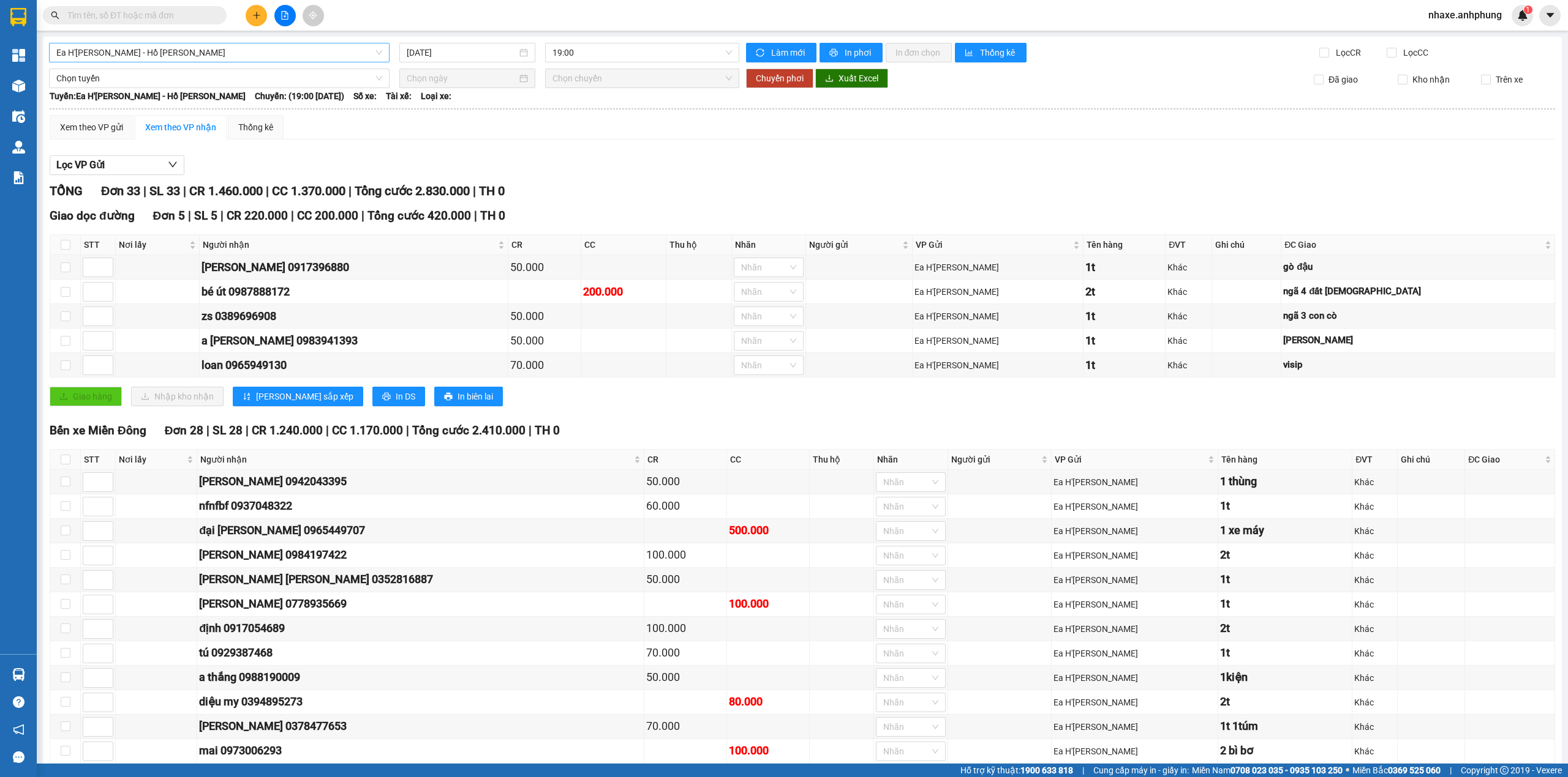
click at [190, 58] on span "Ea H'[PERSON_NAME] - Hồ [PERSON_NAME]" at bounding box center [219, 52] width 326 height 19
click at [569, 45] on span "19:00" at bounding box center [643, 52] width 180 height 19
click at [614, 116] on div "21:00 - 47H-036.79" at bounding box center [596, 116] width 96 height 14
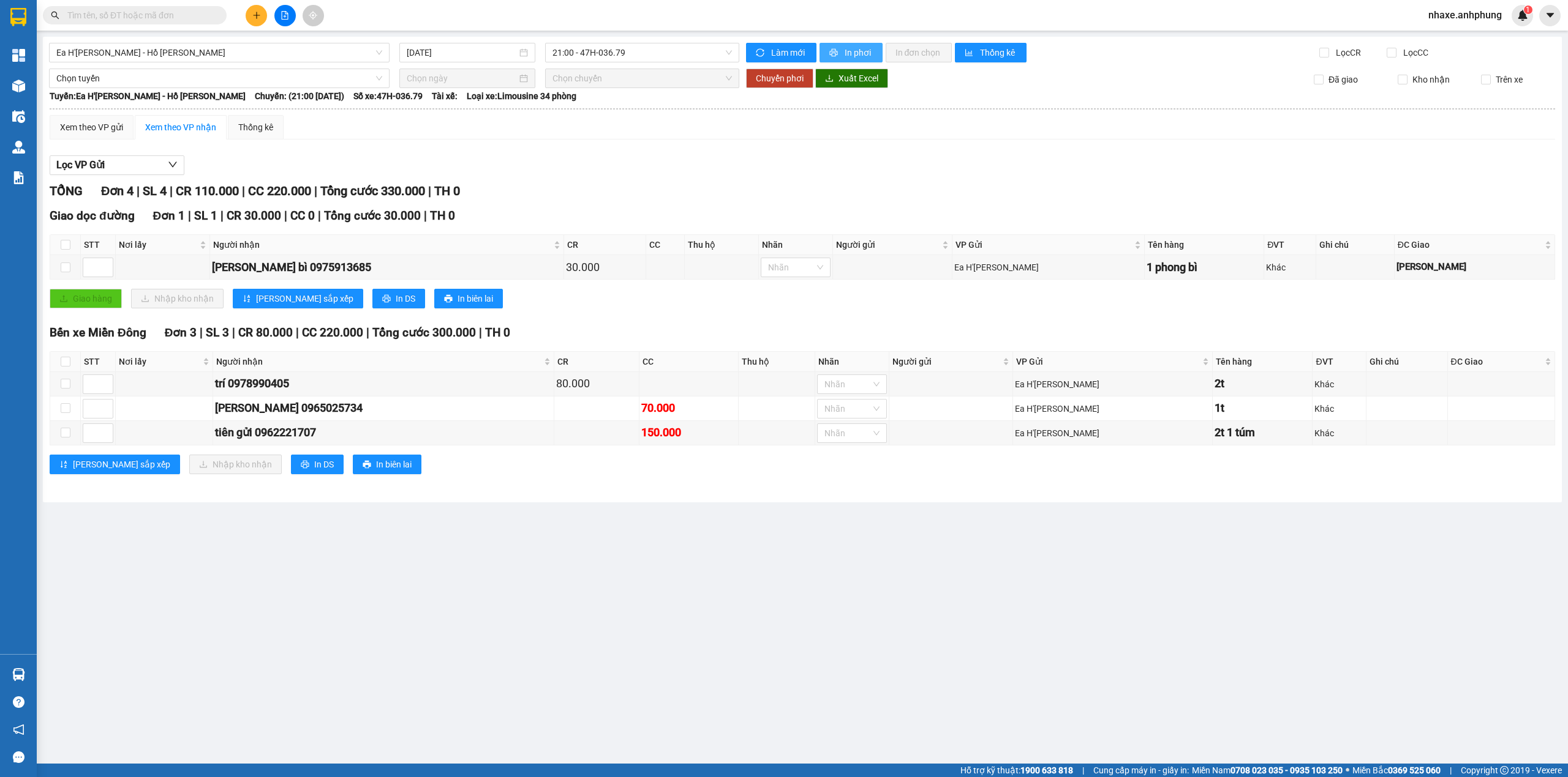
click at [844, 54] on span "In phơi" at bounding box center [858, 53] width 28 height 14
click at [160, 55] on span "Ea H'[PERSON_NAME] - Hồ [PERSON_NAME]" at bounding box center [219, 52] width 326 height 19
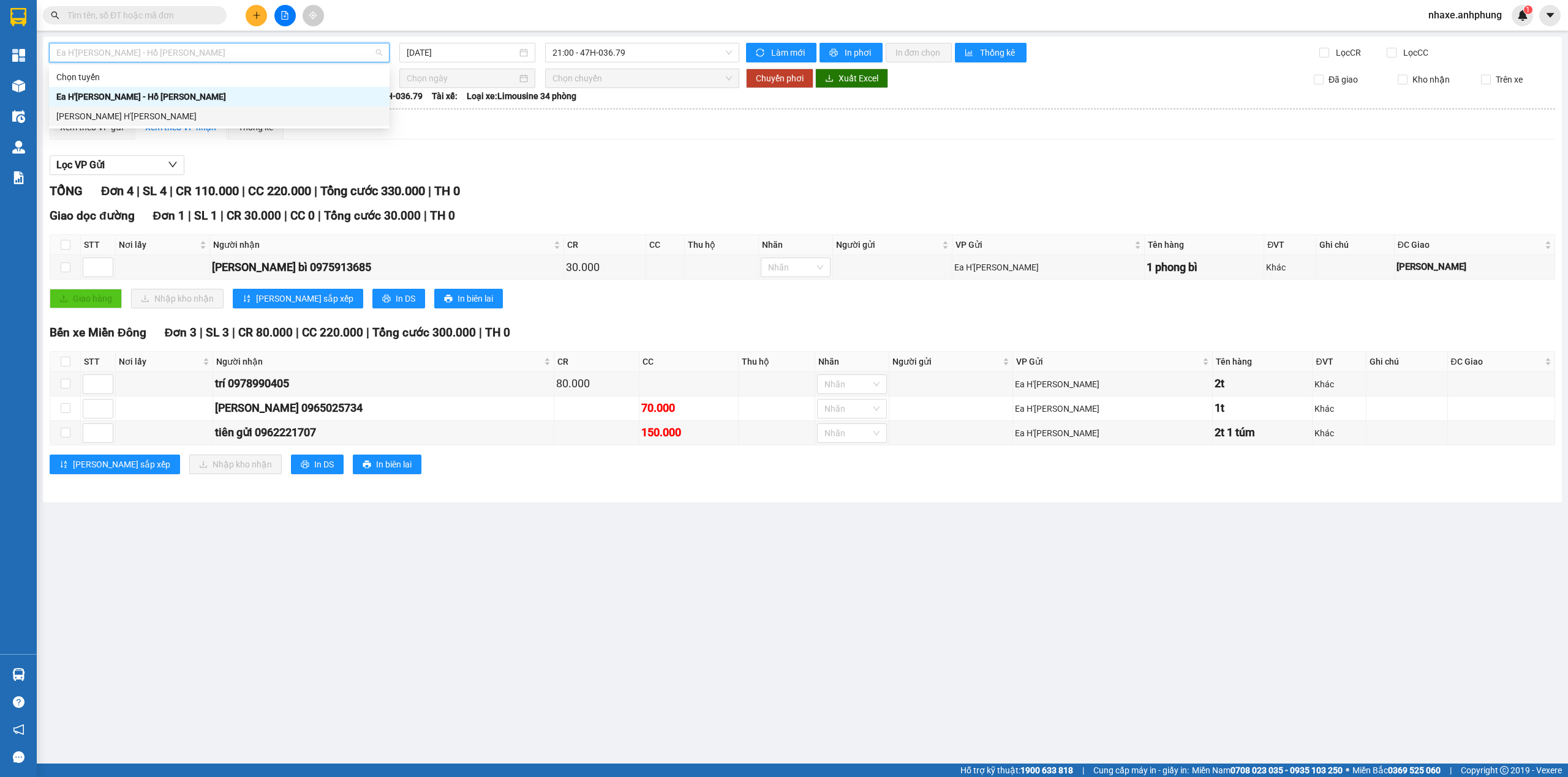
click at [122, 111] on div "[PERSON_NAME] H'[PERSON_NAME]" at bounding box center [219, 116] width 326 height 14
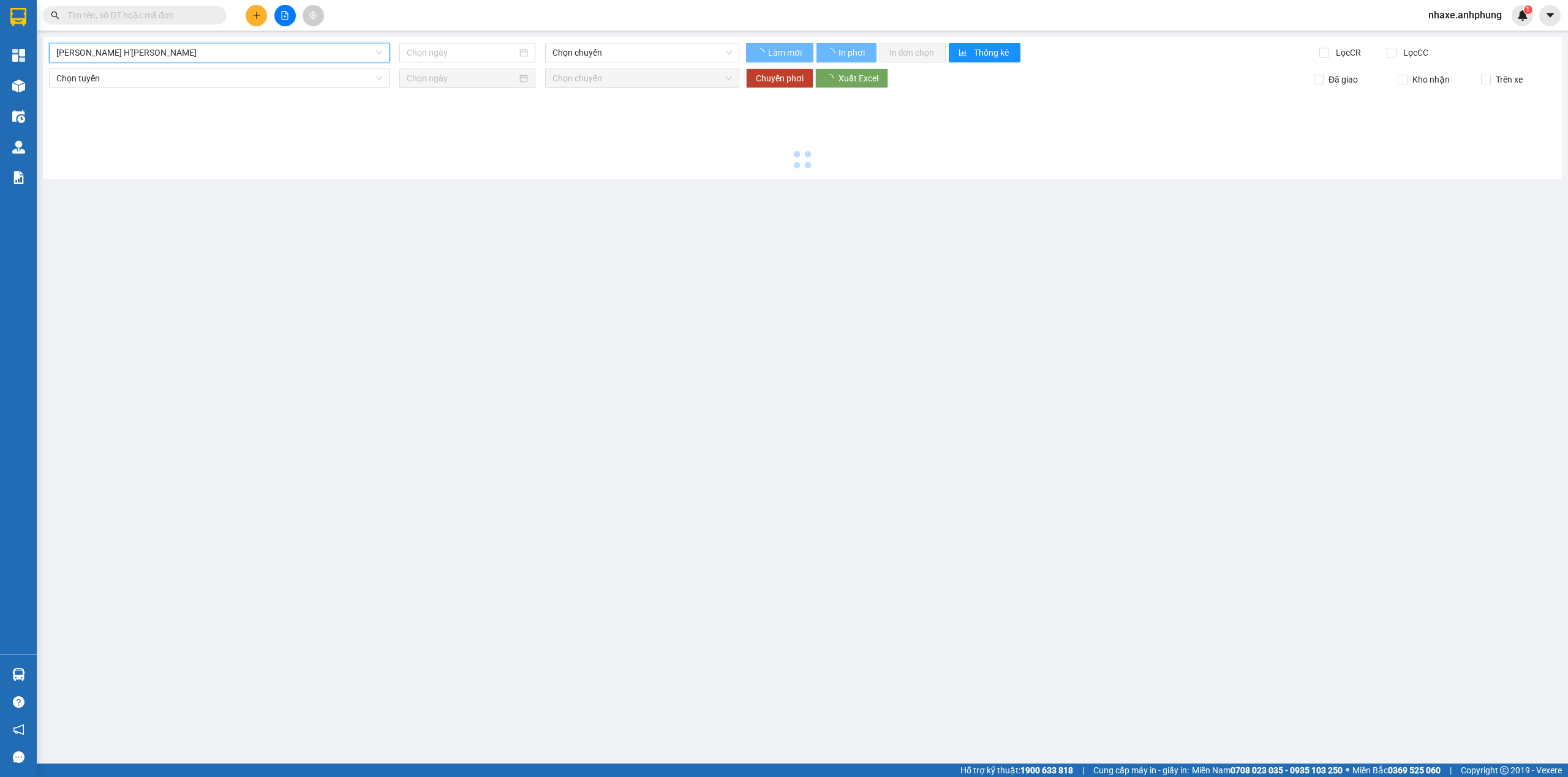
type input "[DATE]"
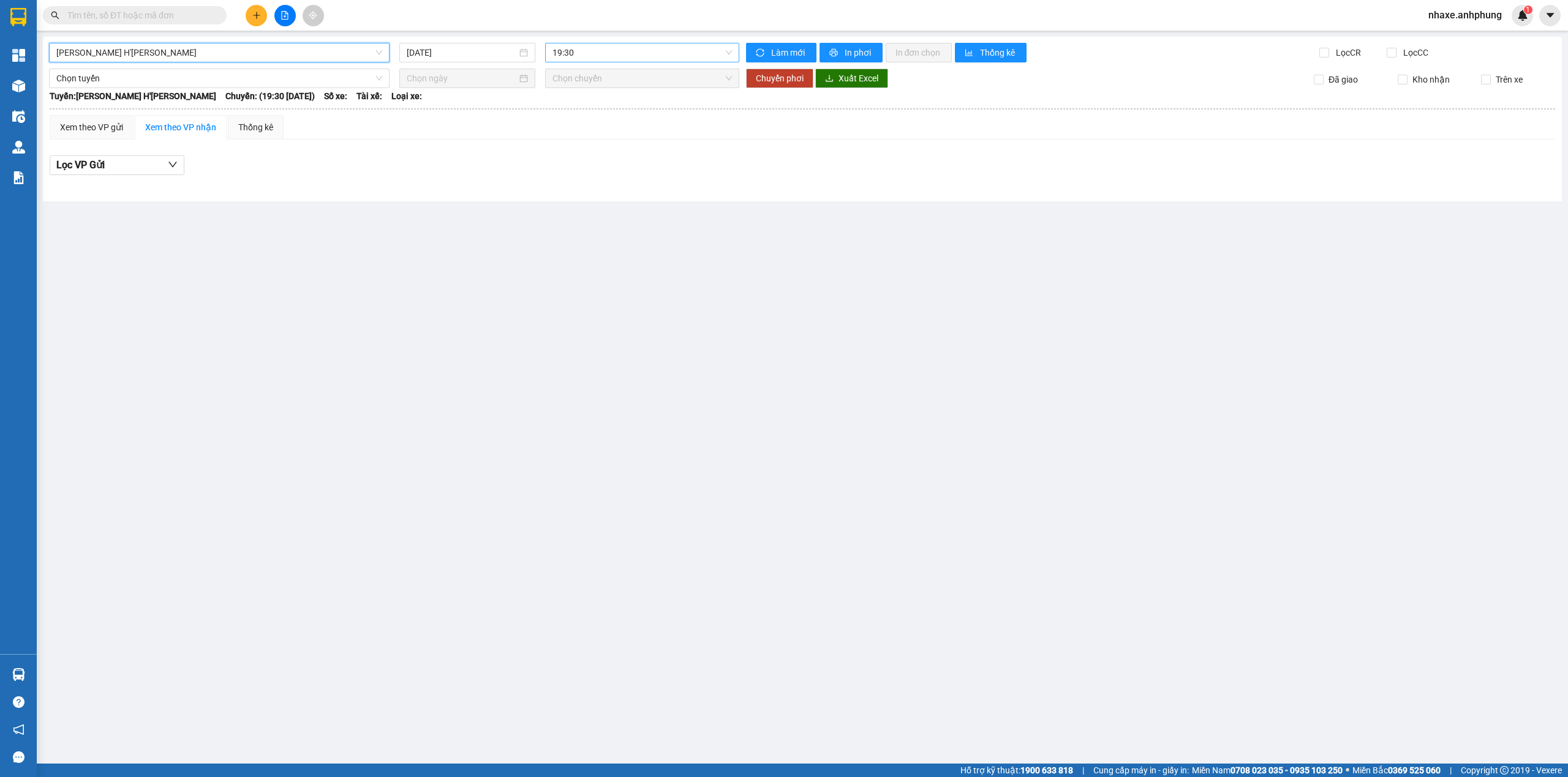
click at [591, 53] on span "19:30" at bounding box center [643, 52] width 180 height 19
click at [615, 115] on div "20:00 (TC) - 47B-029.89" at bounding box center [600, 116] width 96 height 14
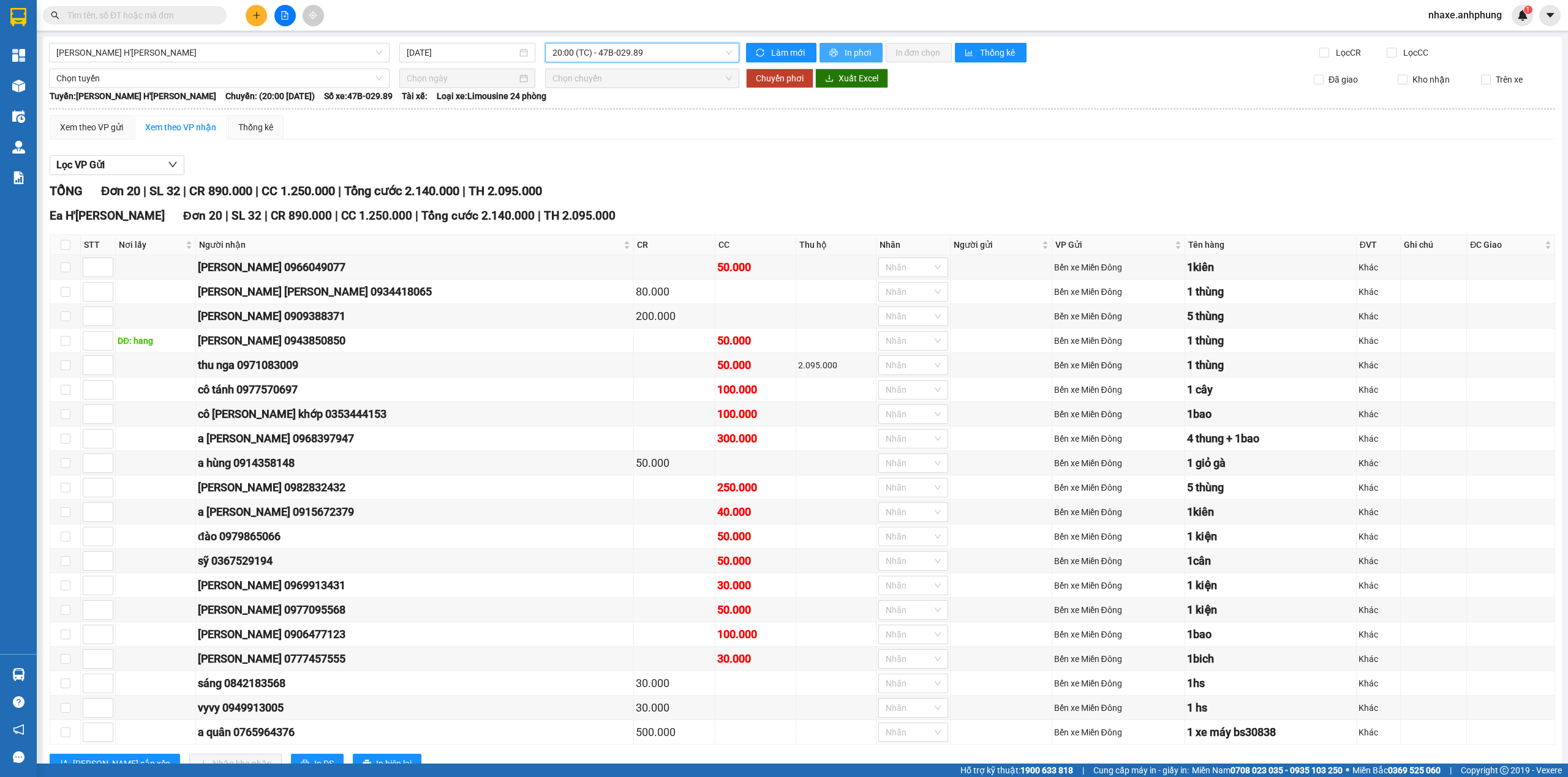
click at [849, 52] on span "In phơi" at bounding box center [858, 53] width 28 height 14
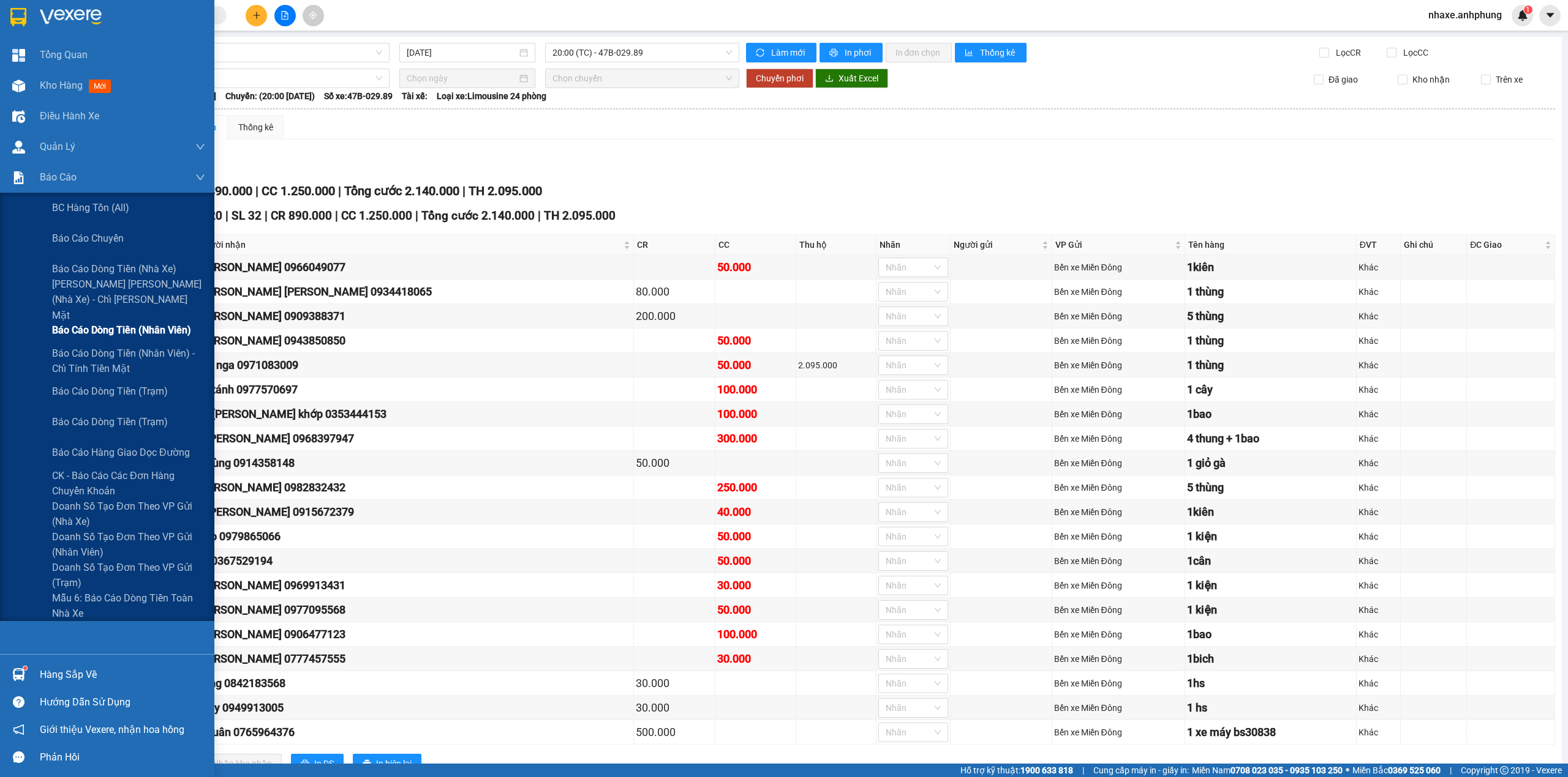
click at [128, 326] on span "Báo cáo dòng tiền (nhân viên)" at bounding box center [122, 330] width 139 height 15
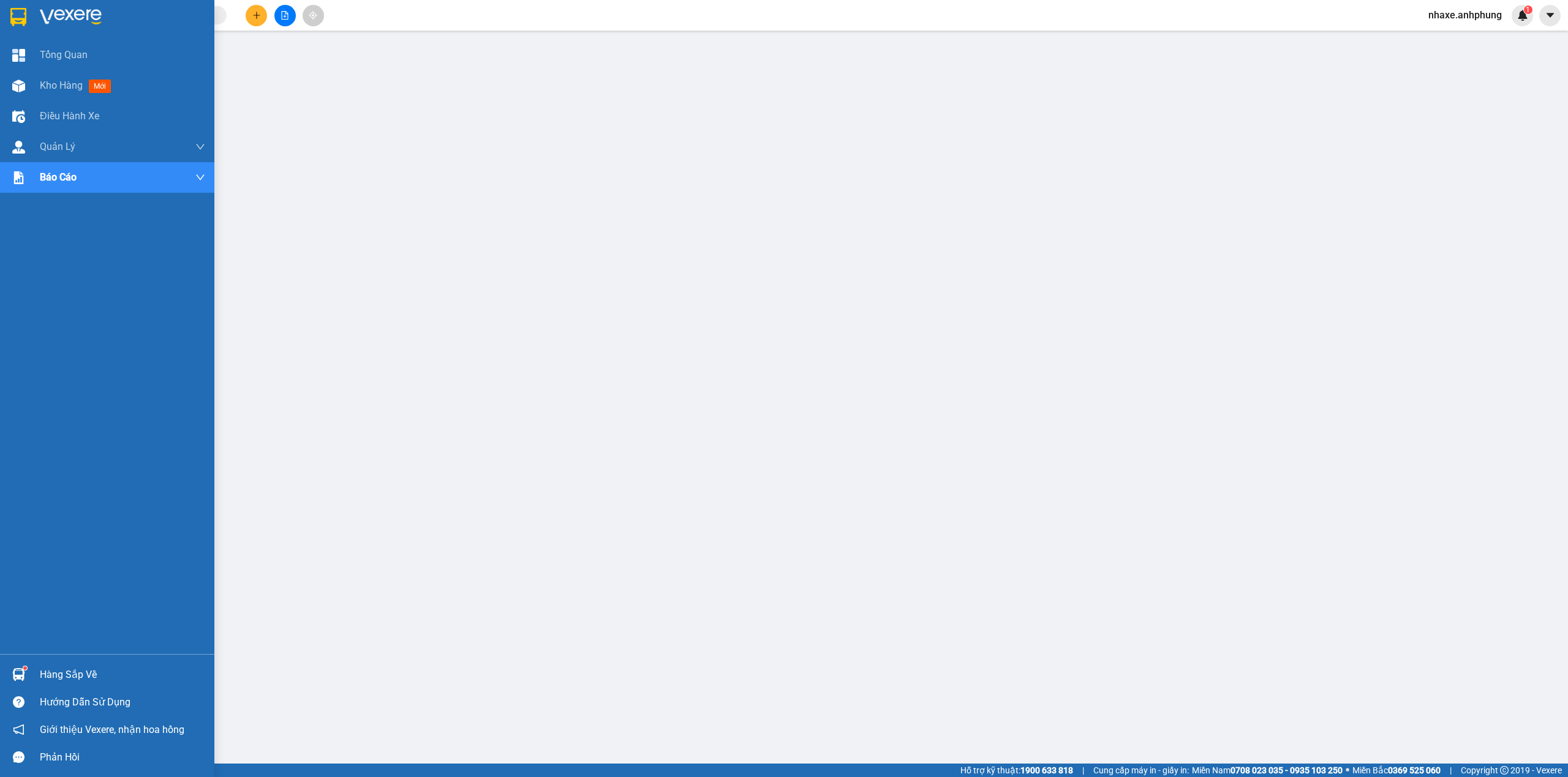
click at [96, 16] on img at bounding box center [71, 17] width 62 height 19
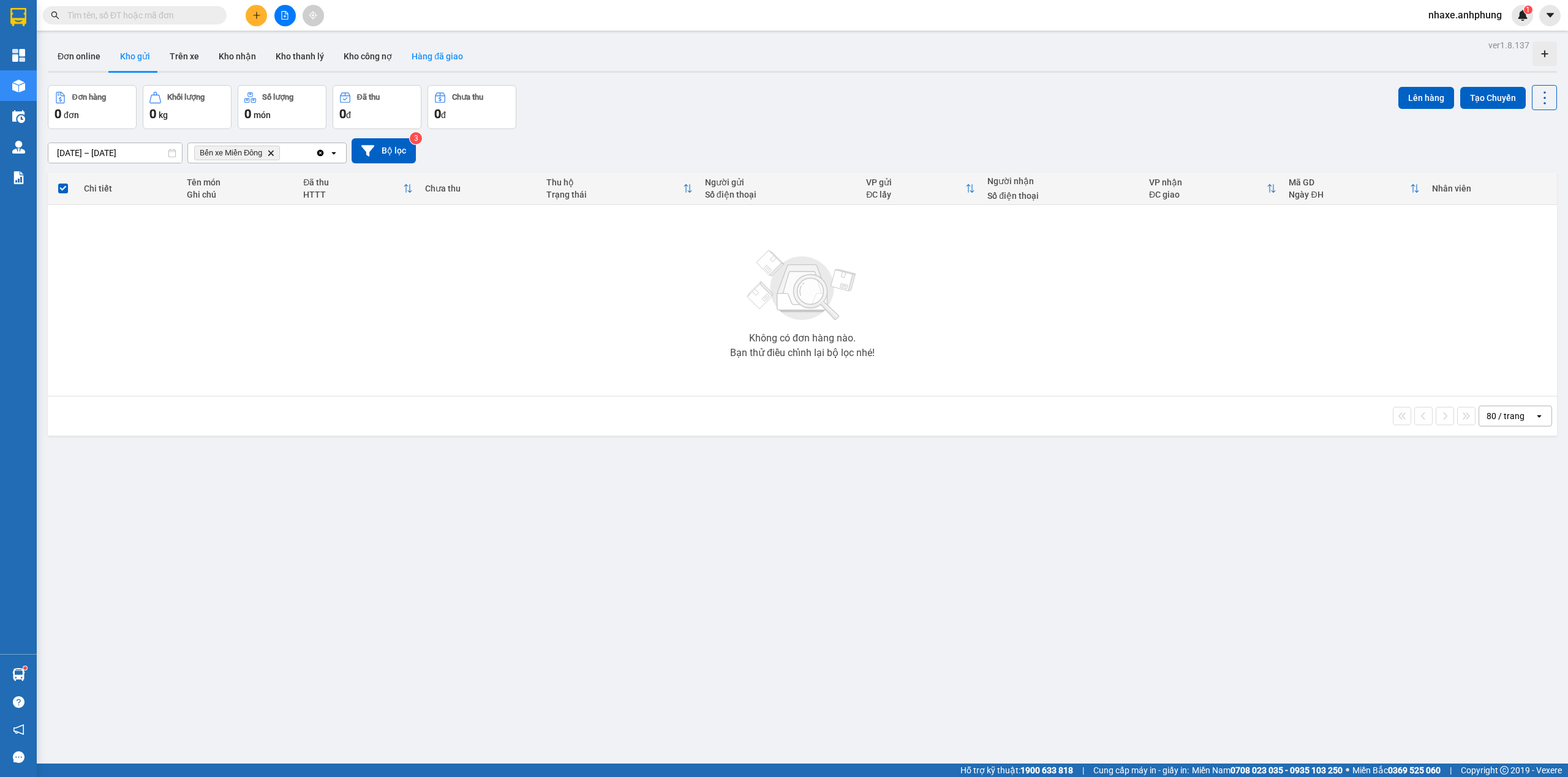
click at [439, 57] on button "Hàng đã giao" at bounding box center [437, 56] width 71 height 30
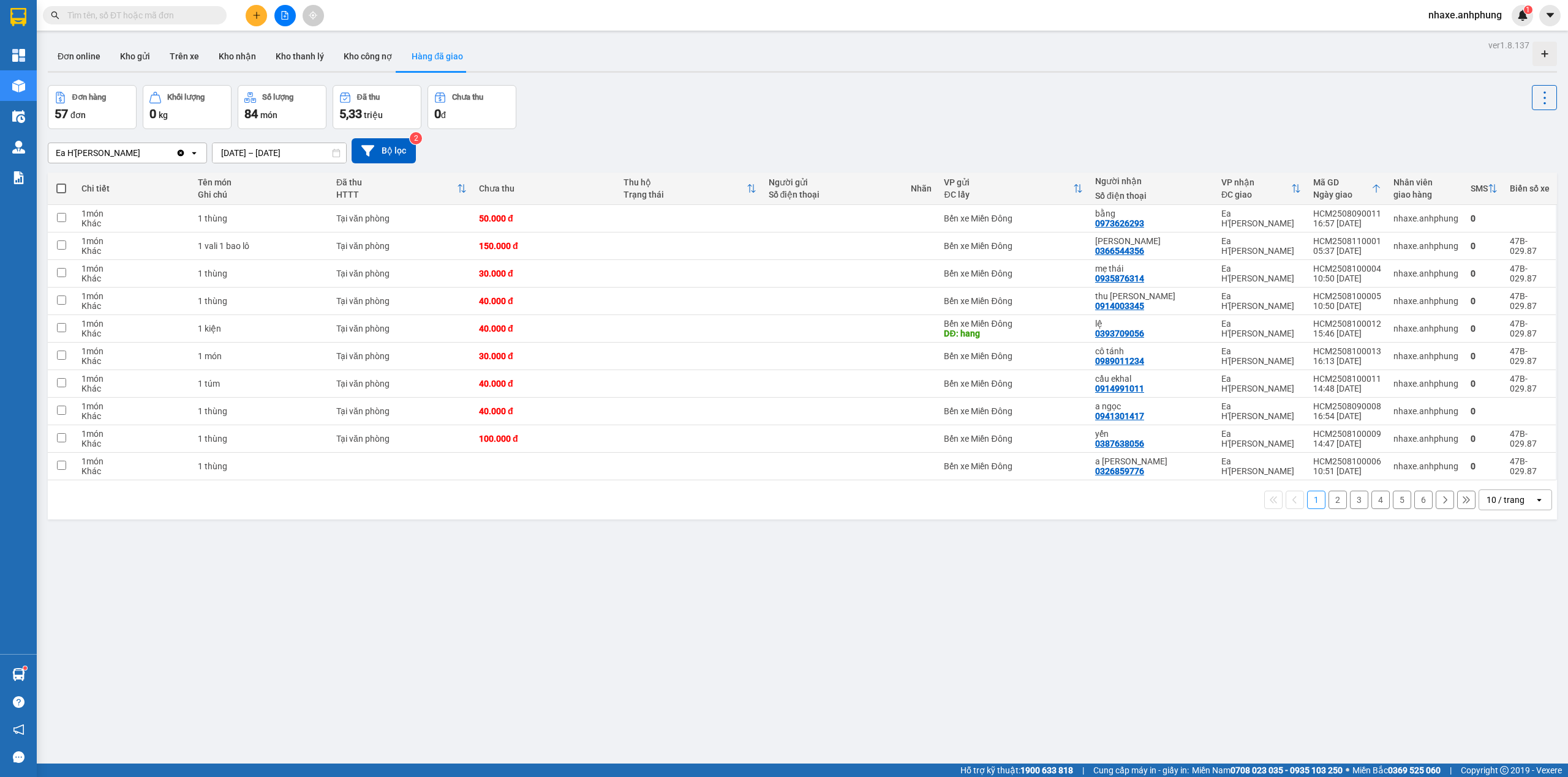
click at [1512, 506] on div "10 / trang" at bounding box center [1505, 500] width 38 height 12
click at [1502, 595] on span "50 / trang" at bounding box center [1495, 595] width 39 height 12
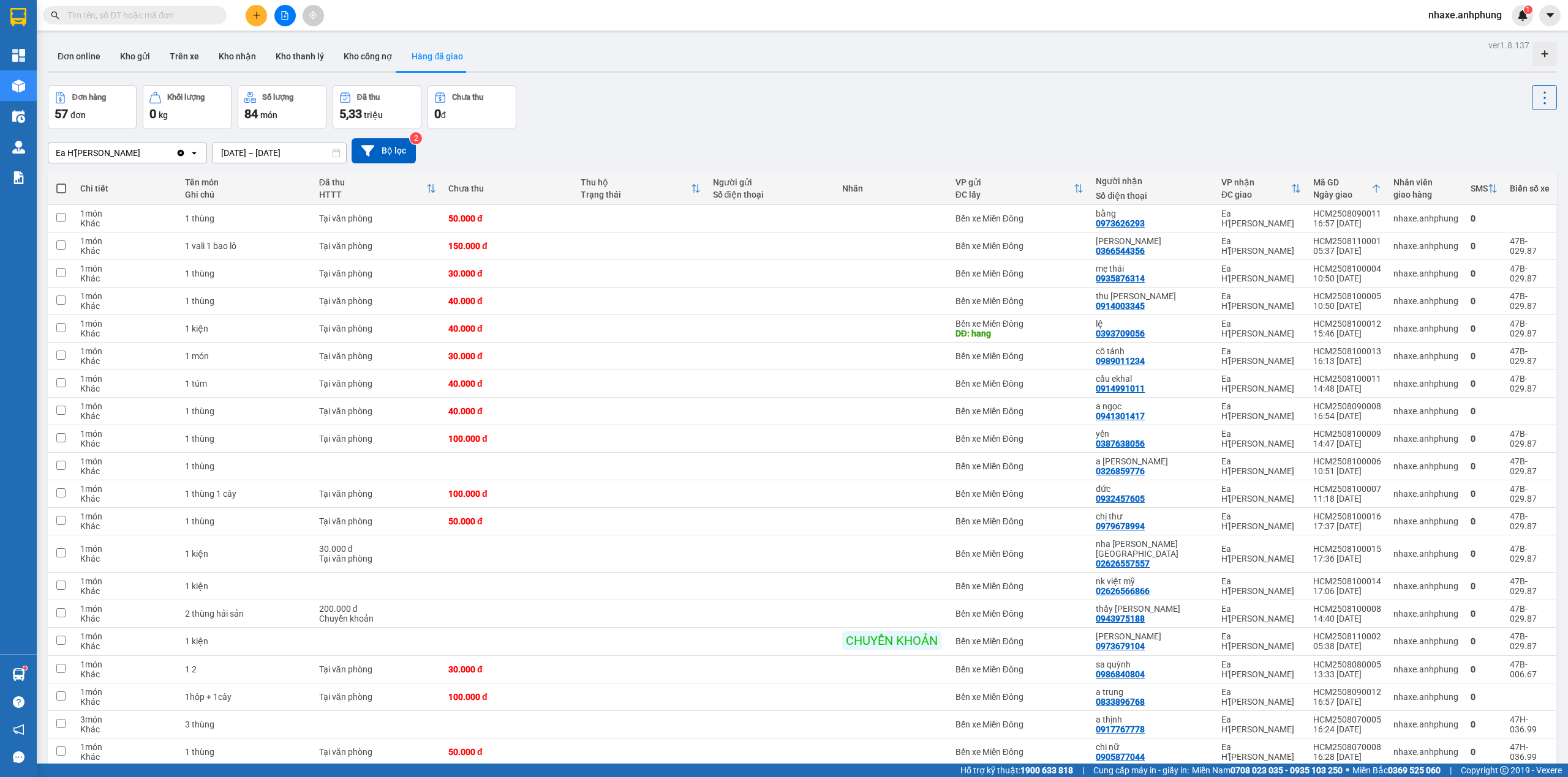
click at [305, 157] on input "[DATE] – [DATE]" at bounding box center [279, 153] width 133 height 19
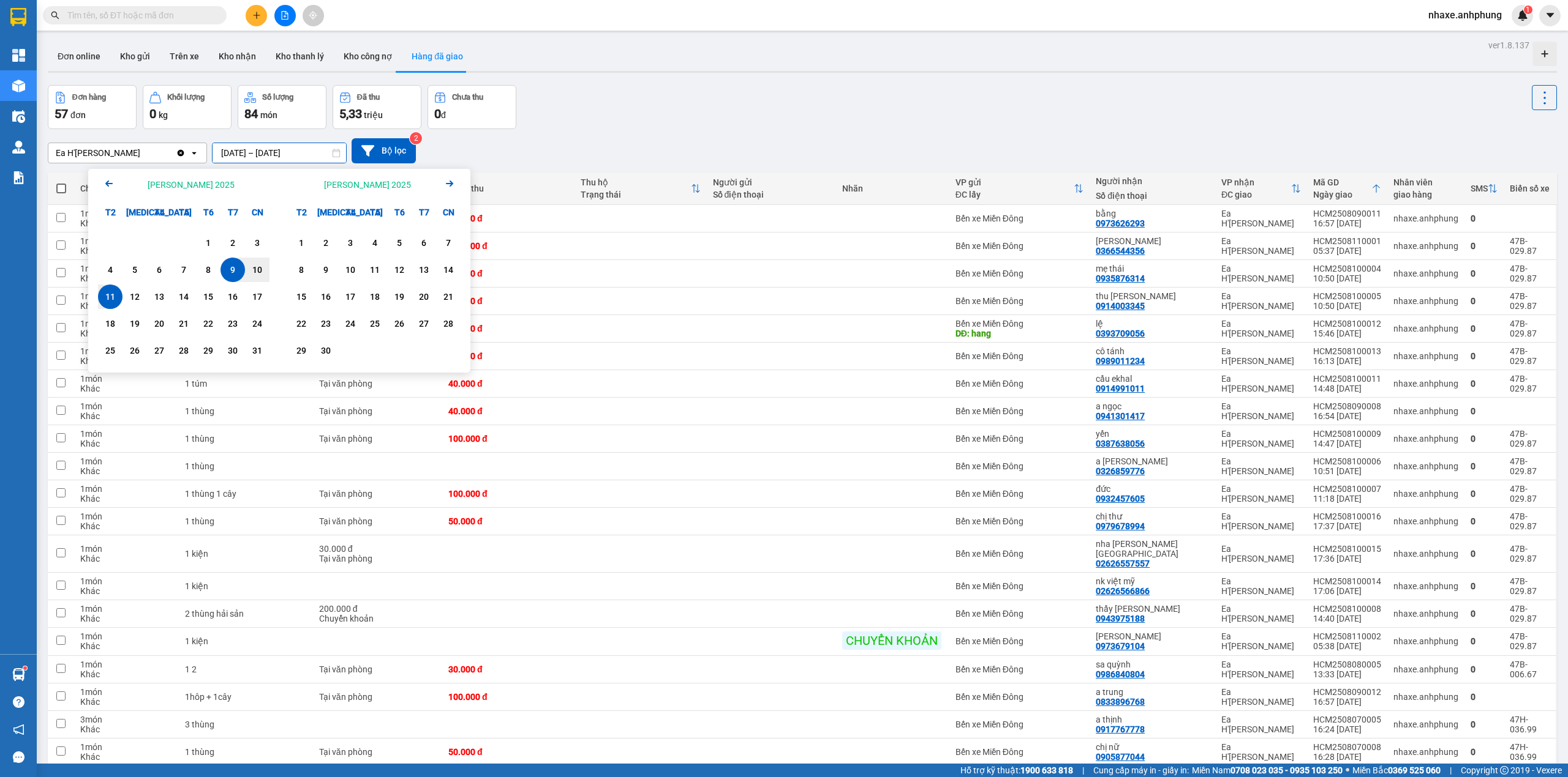
click at [104, 300] on div "11" at bounding box center [110, 296] width 17 height 14
type input "[DATE] – [DATE]"
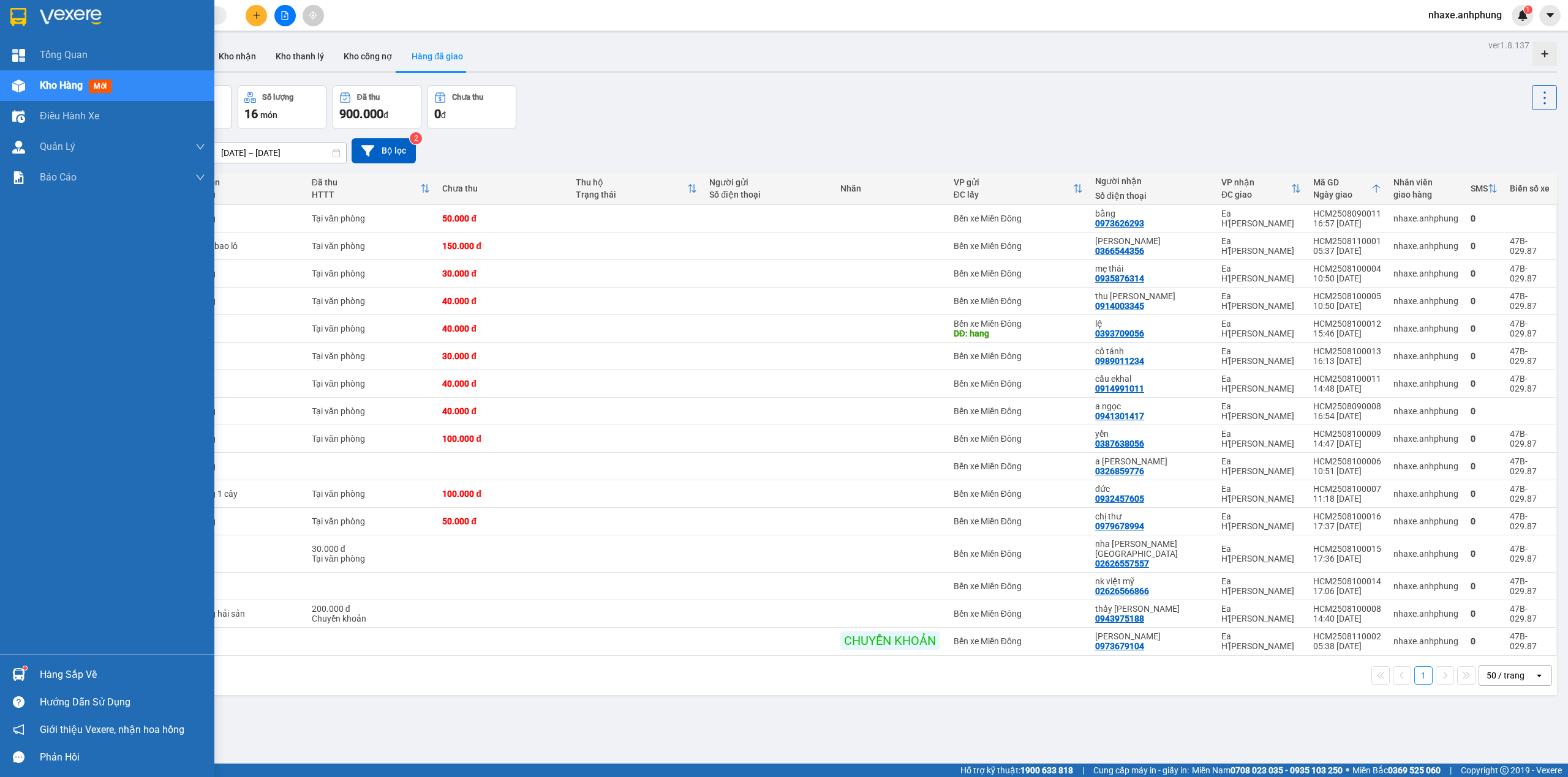
click at [62, 16] on img at bounding box center [71, 17] width 62 height 19
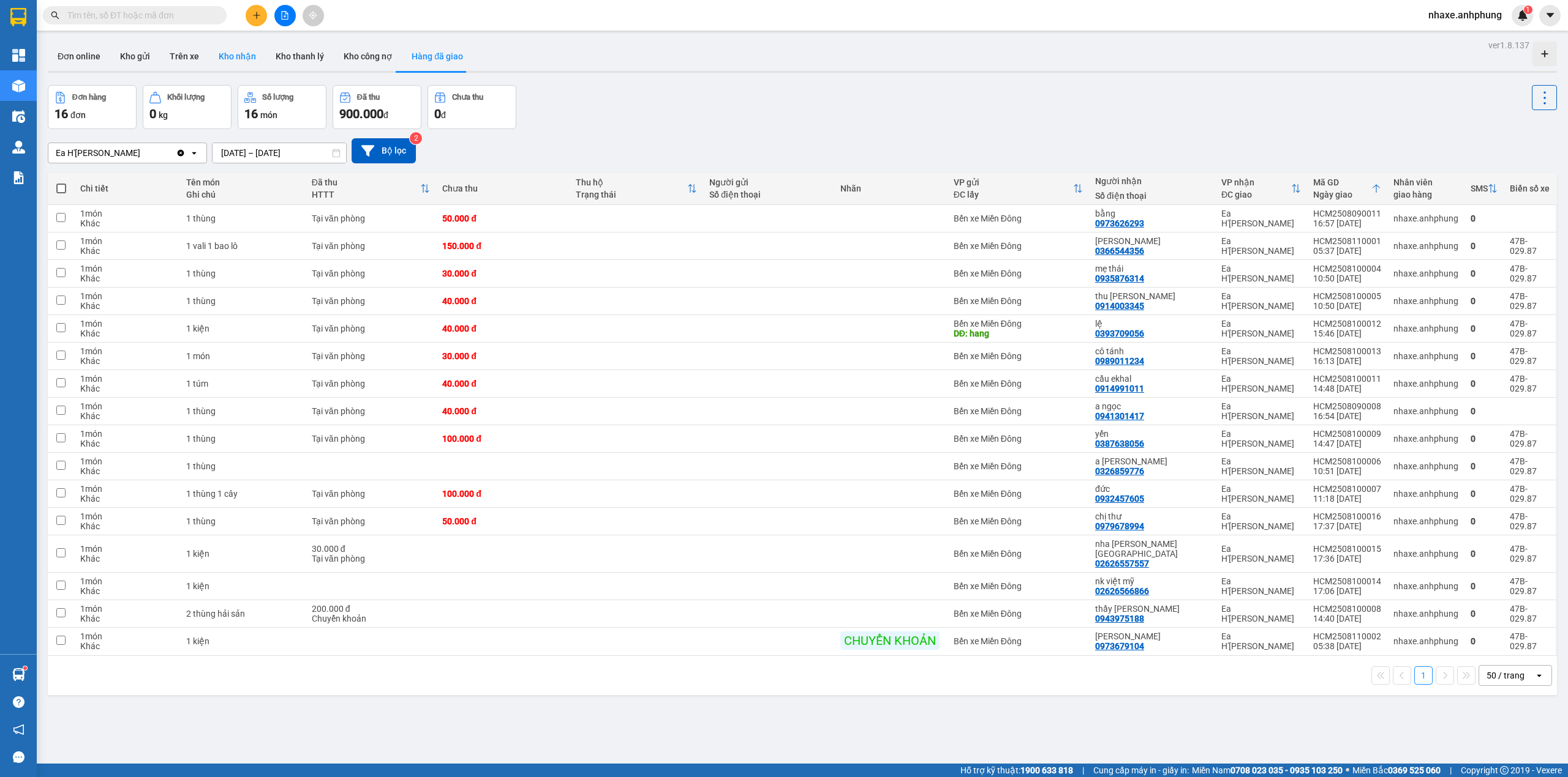
click at [233, 54] on button "Kho nhận" at bounding box center [237, 56] width 57 height 30
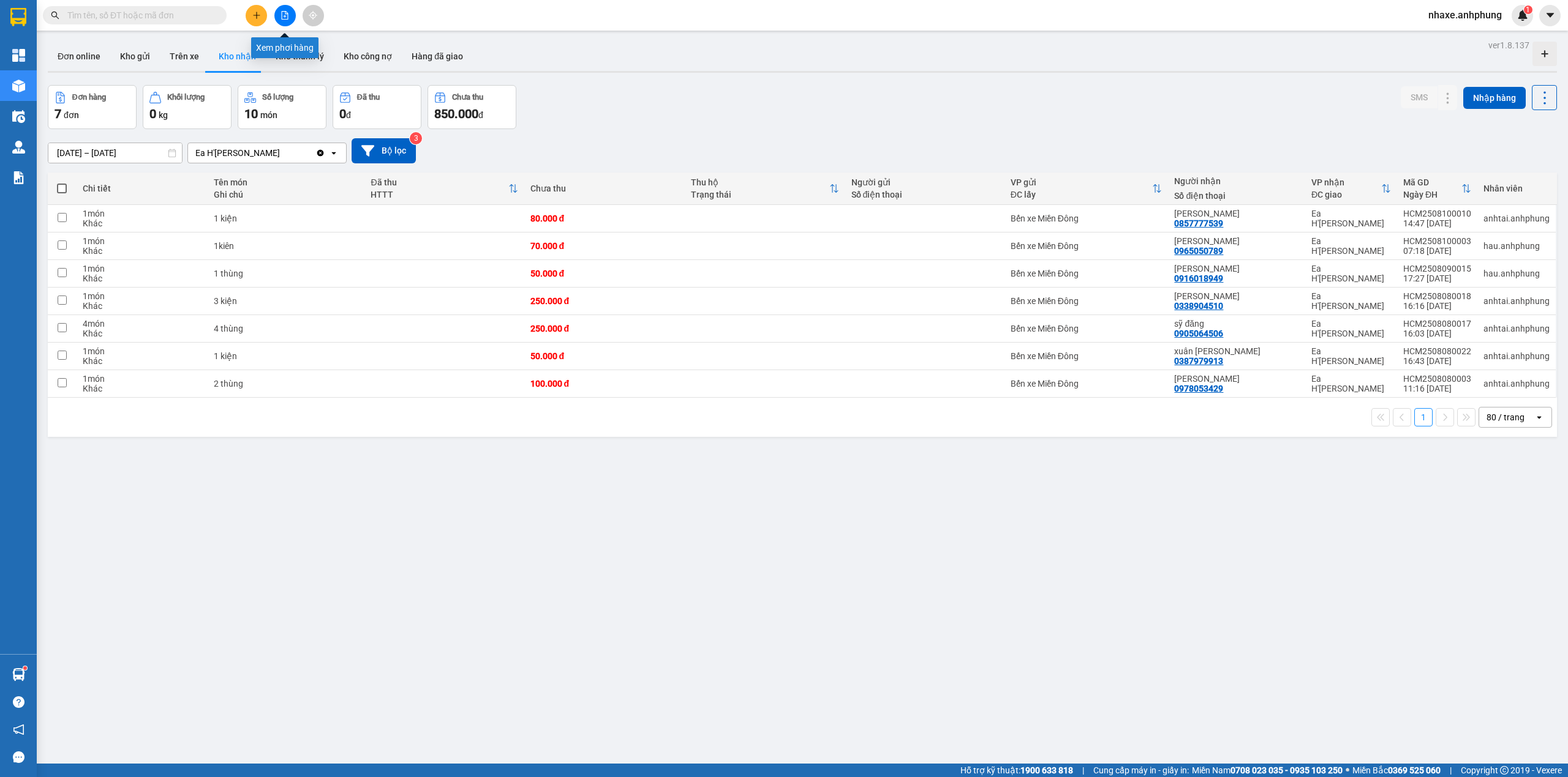
click at [290, 15] on button at bounding box center [285, 15] width 21 height 21
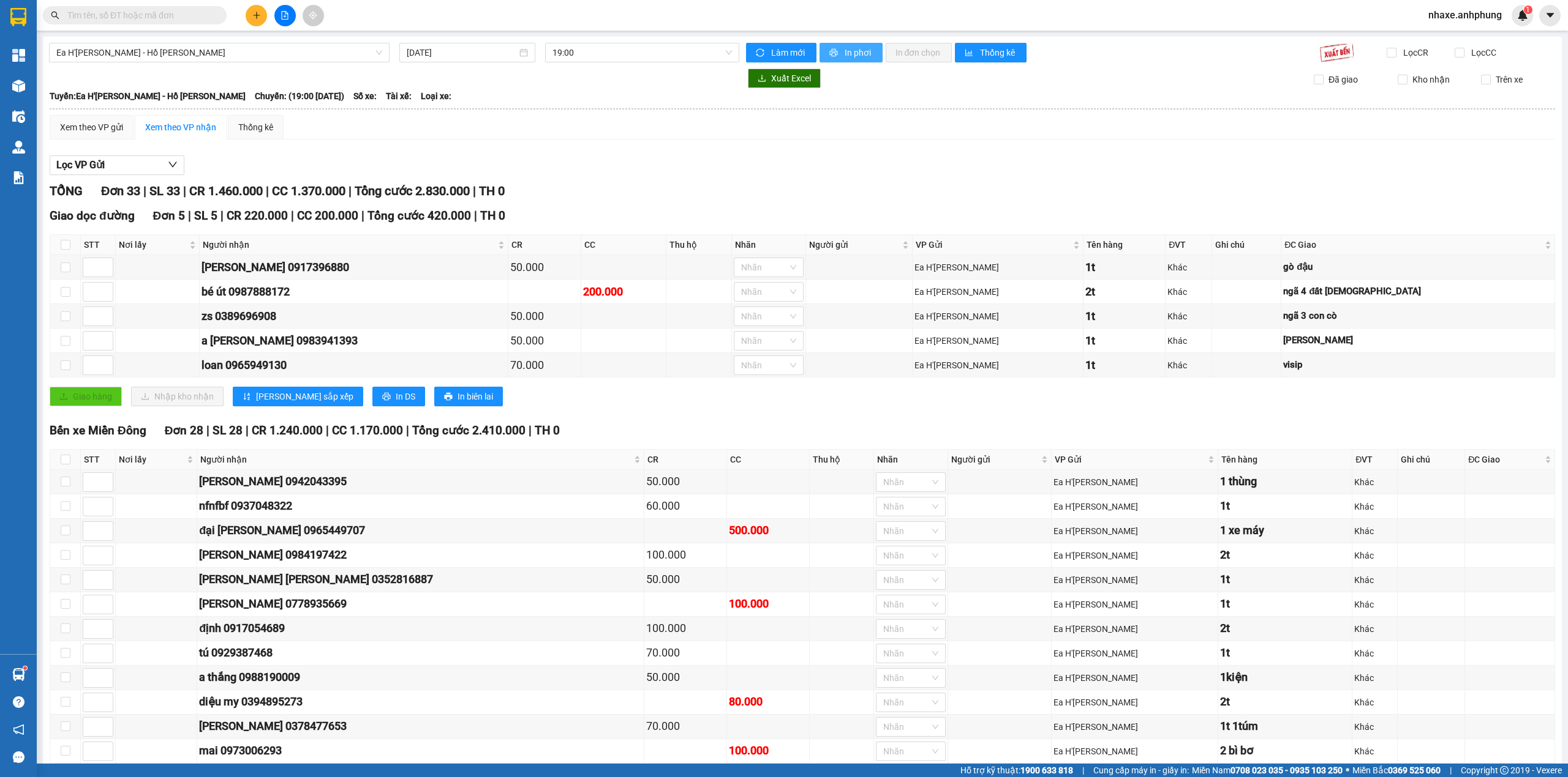
click at [844, 55] on span "In phơi" at bounding box center [858, 53] width 28 height 14
